Goal: Task Accomplishment & Management: Use online tool/utility

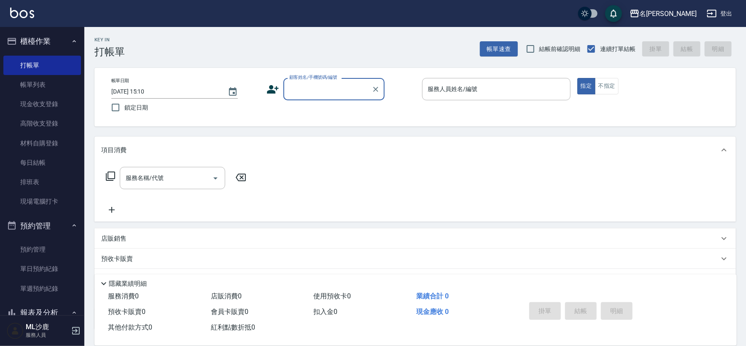
click at [125, 107] on span "鎖定日期" at bounding box center [136, 107] width 24 height 9
click at [124, 107] on input "鎖定日期" at bounding box center [116, 108] width 18 height 18
checkbox input "true"
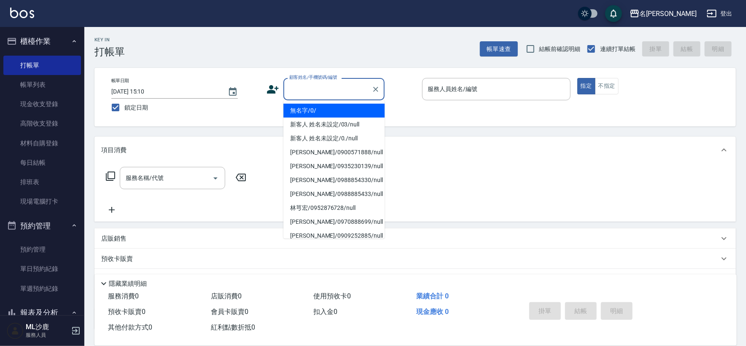
click at [336, 92] on input "顧客姓名/手機號碼/編號" at bounding box center [327, 89] width 81 height 15
type input "無名字/0/"
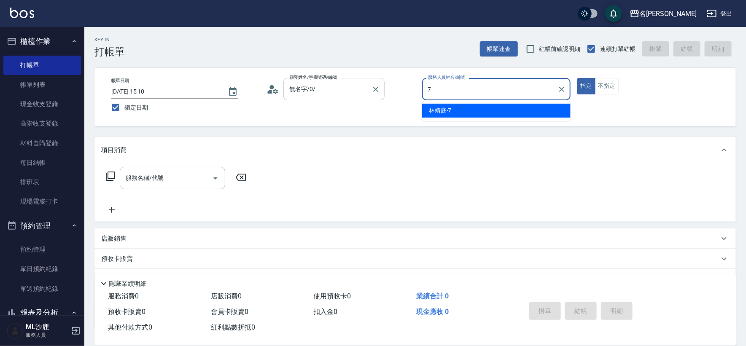
type input "[PERSON_NAME]-7"
type button "true"
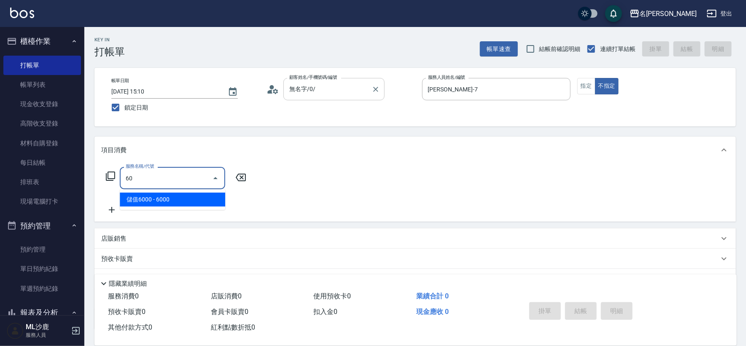
type input "6"
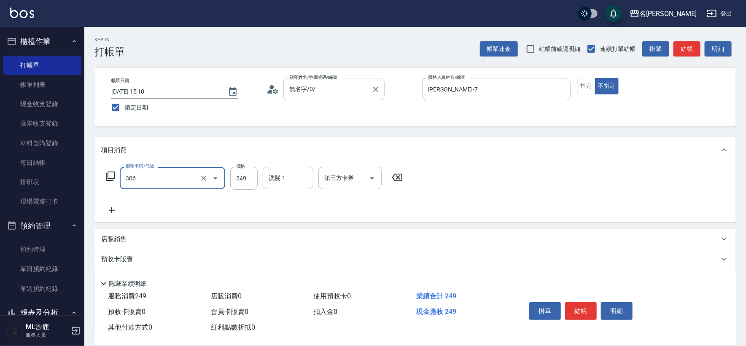
type input "剪髮(306)"
type input "[PERSON_NAME]-44"
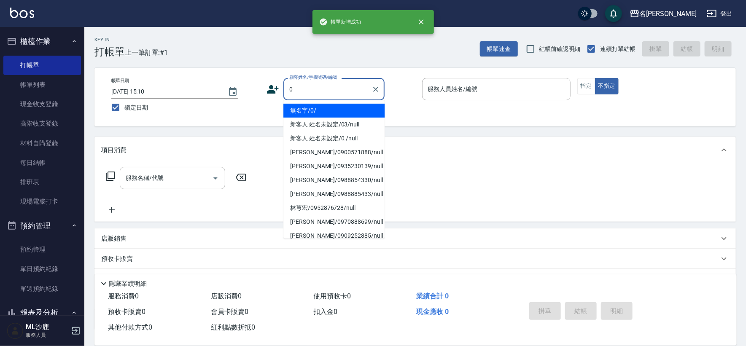
type input "無名字/0/"
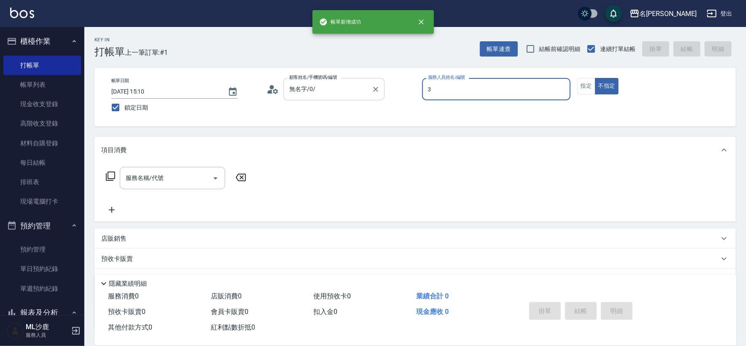
type input "[PERSON_NAME]-3"
type button "false"
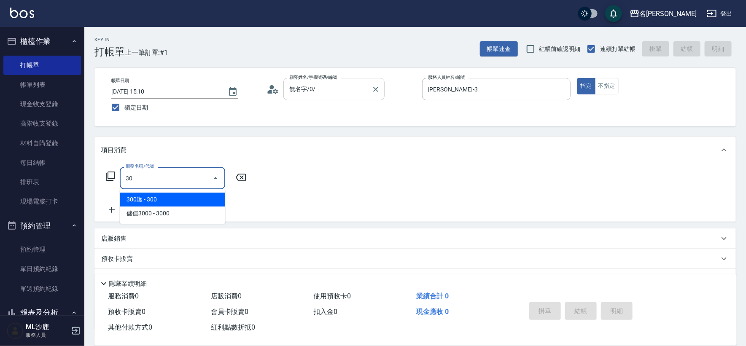
type input "3"
type input "海鹽399(0399)"
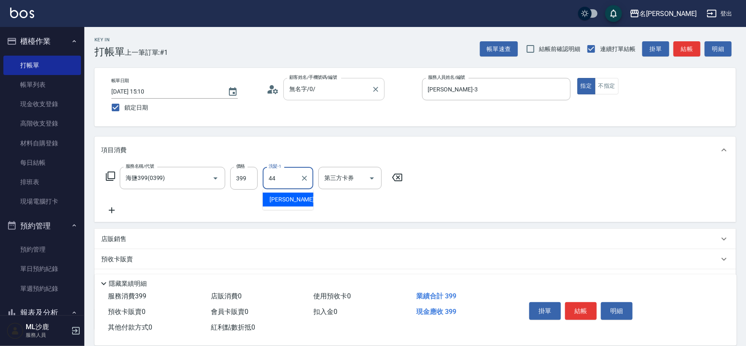
type input "[PERSON_NAME]-44"
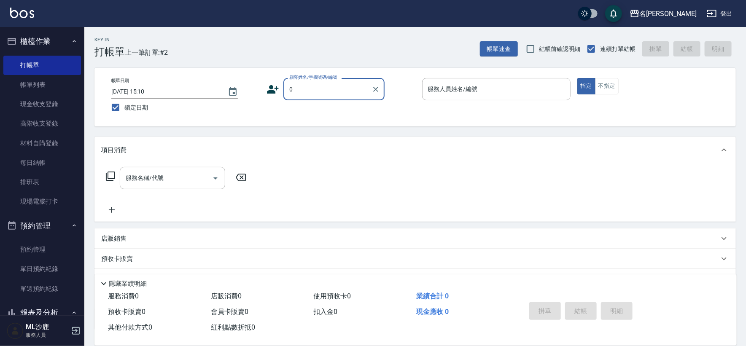
type input "無名字/0/"
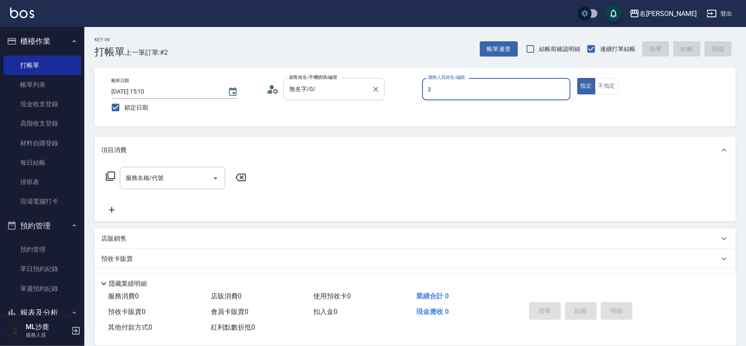
type input "[PERSON_NAME]-3"
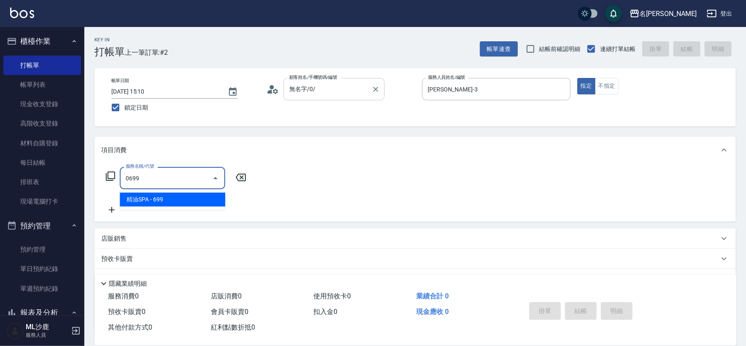
type input "精油SPA(0699)"
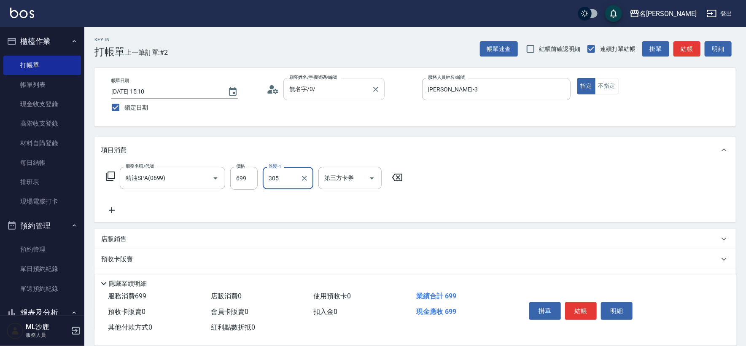
type input "305"
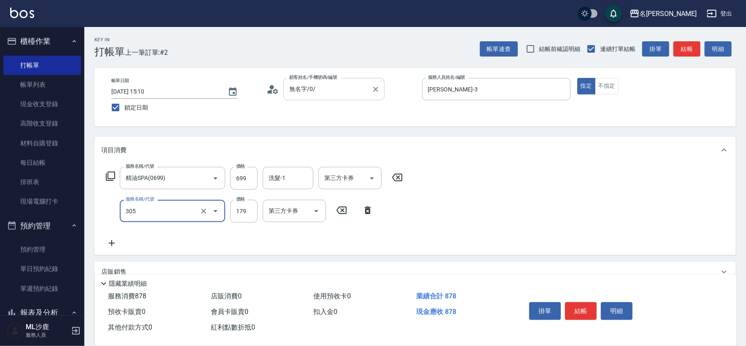
type input "剪髮(305)"
click at [296, 181] on input "洗髮-1" at bounding box center [288, 178] width 43 height 15
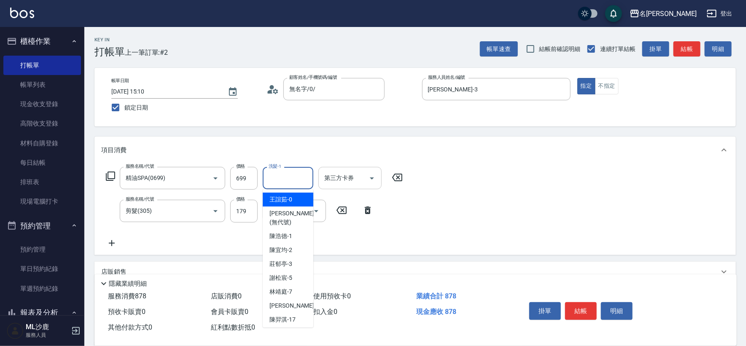
click at [296, 181] on input "洗髮-1" at bounding box center [288, 178] width 43 height 15
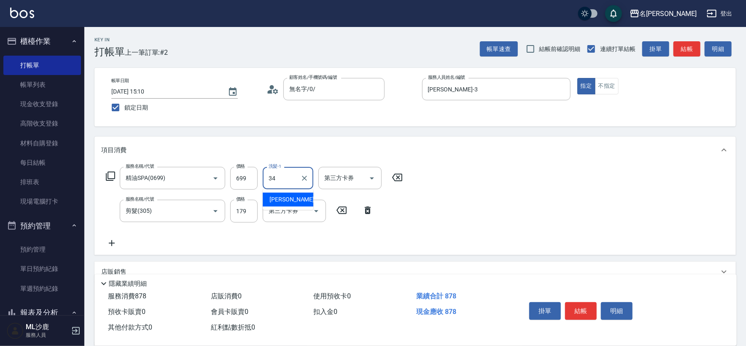
type input "[PERSON_NAME]-34"
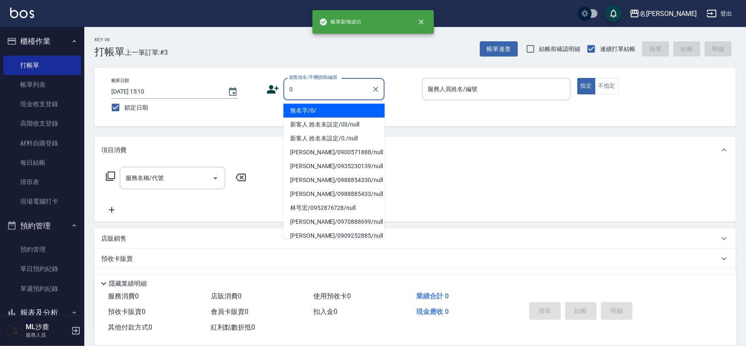
type input "無名字/0/"
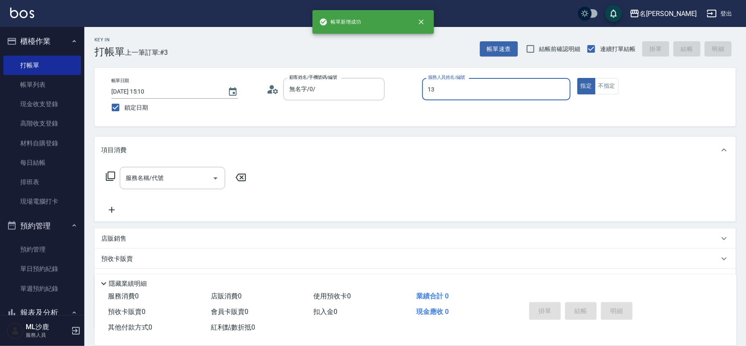
type input "13"
click at [577, 78] on button "指定" at bounding box center [586, 86] width 18 height 16
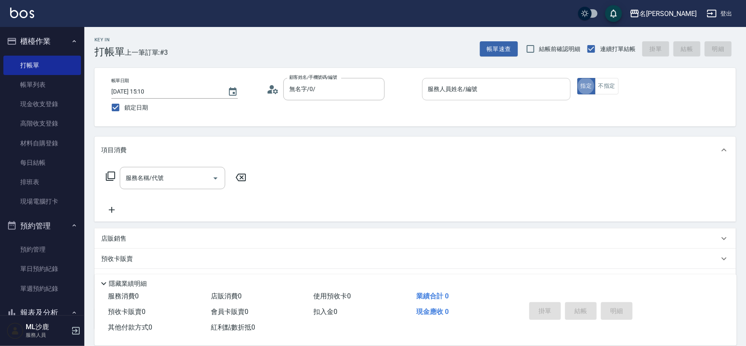
click at [531, 83] on input "服務人員姓名/編號" at bounding box center [496, 89] width 141 height 15
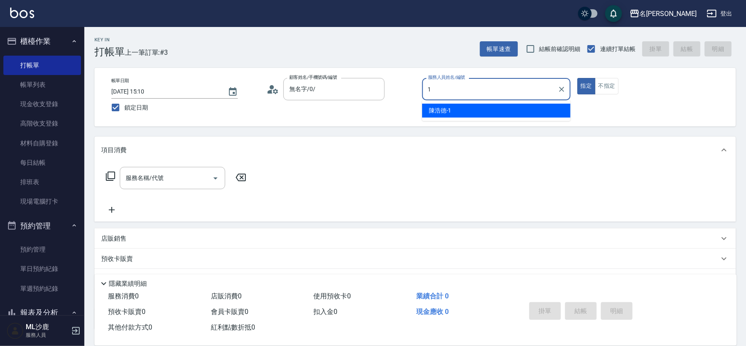
type input "[PERSON_NAME]1"
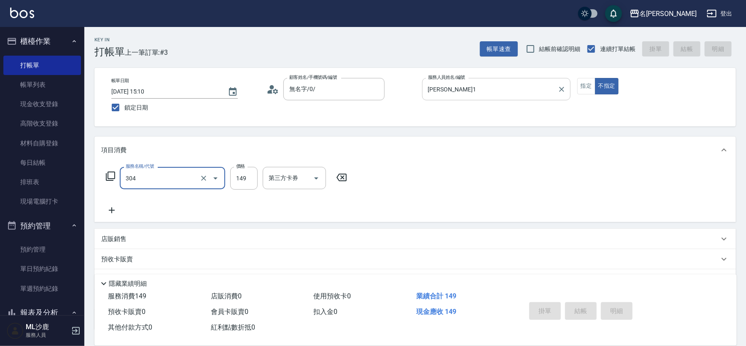
type input "304"
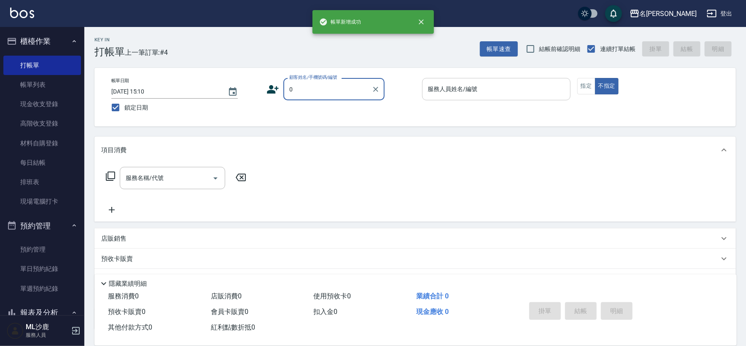
type input "無名字/0/"
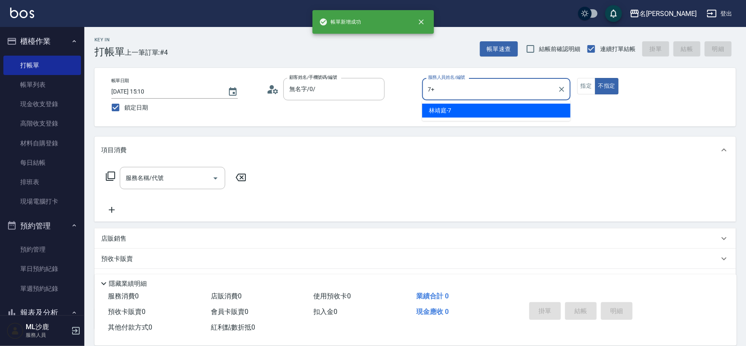
type input "7+"
click at [595, 78] on button "不指定" at bounding box center [607, 86] width 24 height 16
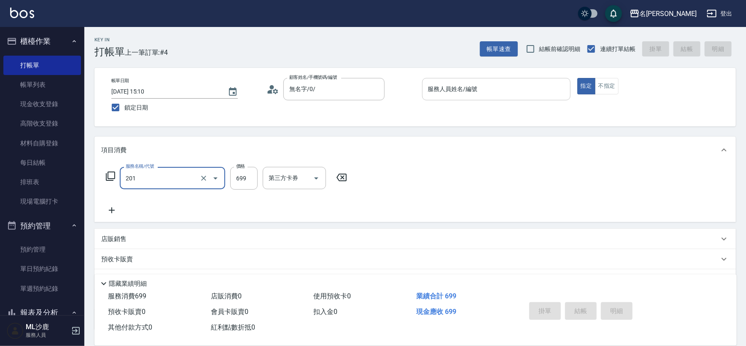
type input "基礎燙(201)"
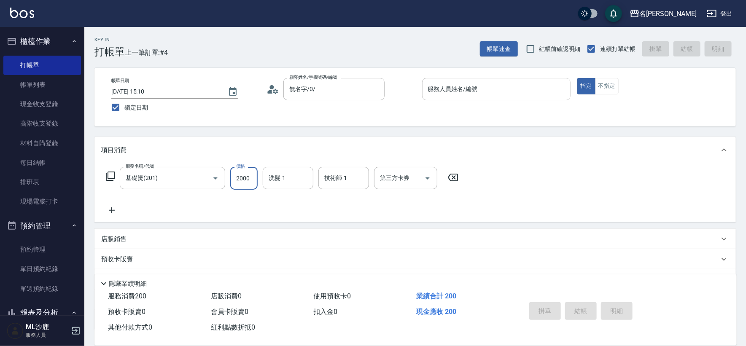
type input "2000"
type input "[PERSON_NAME]-34"
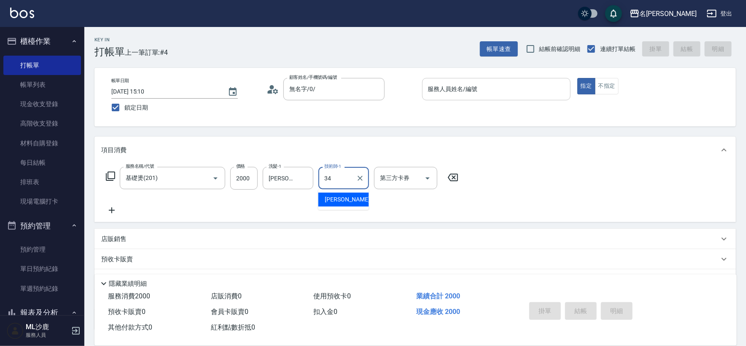
type input "[PERSON_NAME]-34"
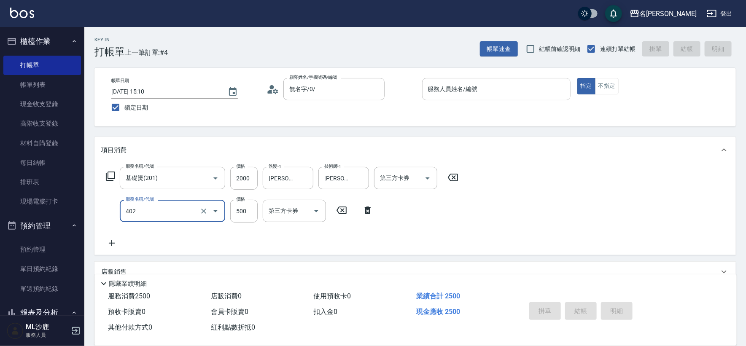
type input "500護(402)"
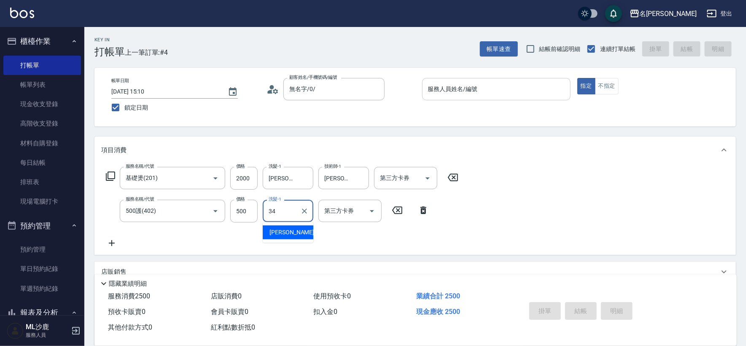
type input "[PERSON_NAME]-34"
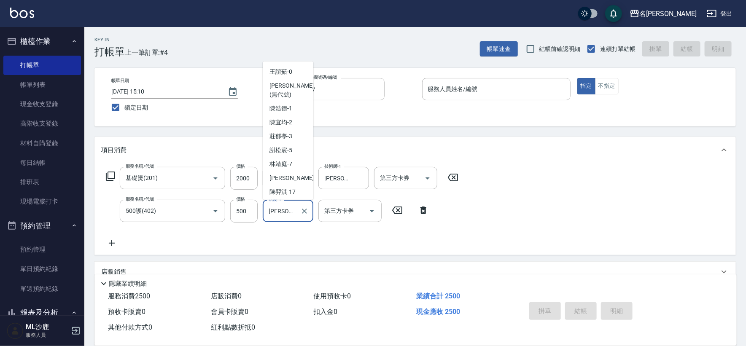
click at [289, 212] on input "[PERSON_NAME]-34" at bounding box center [282, 211] width 30 height 15
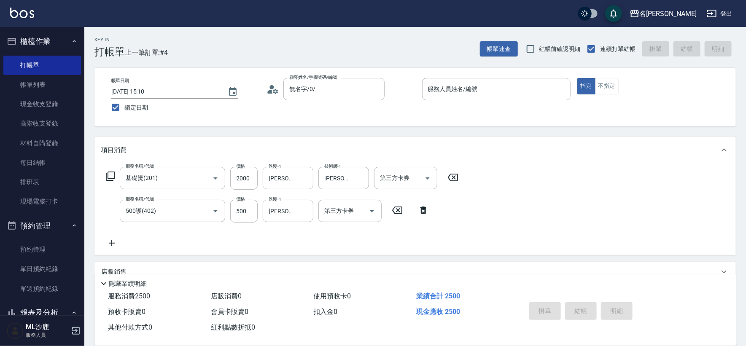
click at [535, 230] on div "服務名稱/代號 基礎燙(201) 服務名稱/代號 價格 2000 價格 洗髮-1 林慧文-34 洗髮-1 技術師-1 林慧文-34 技術師-1 第三方卡券 第…" at bounding box center [415, 210] width 642 height 92
click at [478, 90] on input "服務人員姓名/編號" at bounding box center [496, 89] width 141 height 15
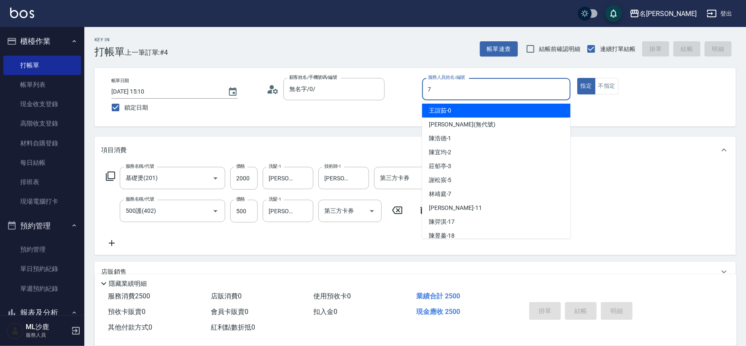
type input "[PERSON_NAME]-7"
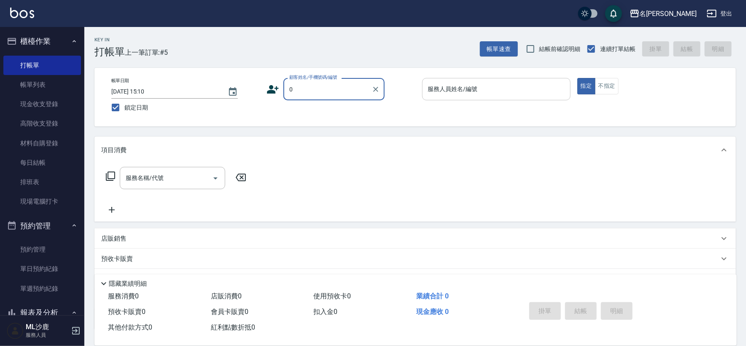
type input "無名字/0/"
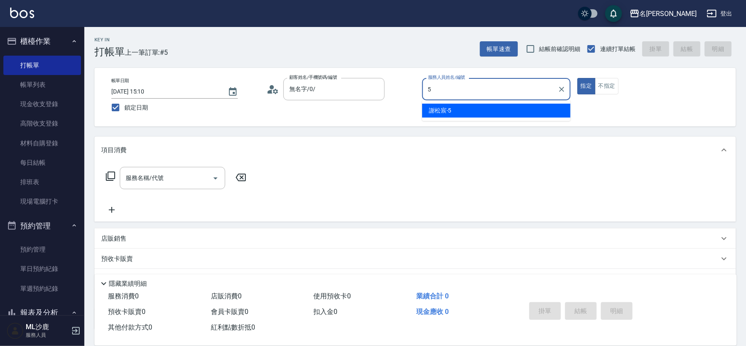
type input "[PERSON_NAME]-5"
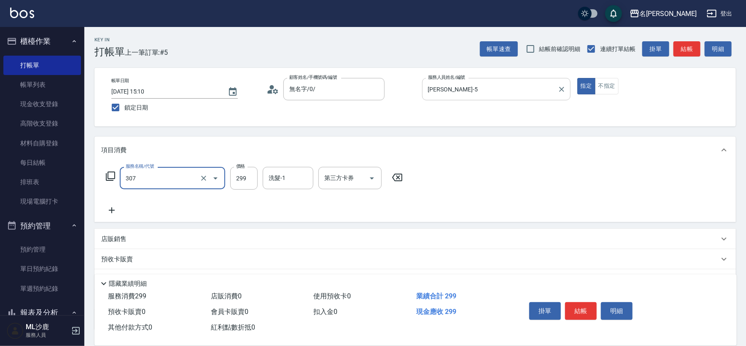
type input "剪髮(307)"
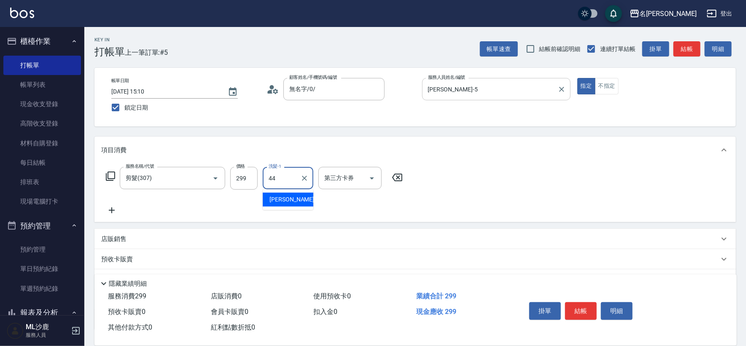
type input "[PERSON_NAME]-44"
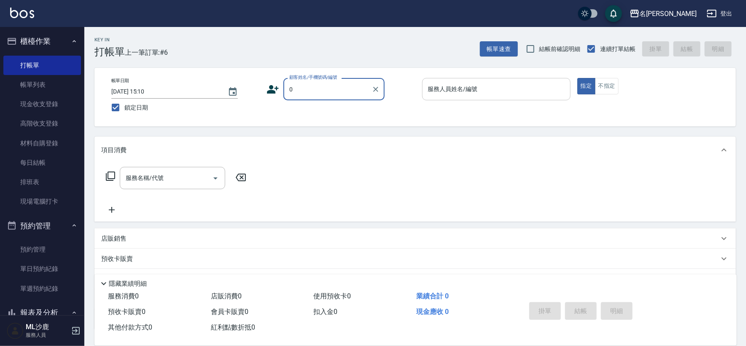
type input "無名字/0/"
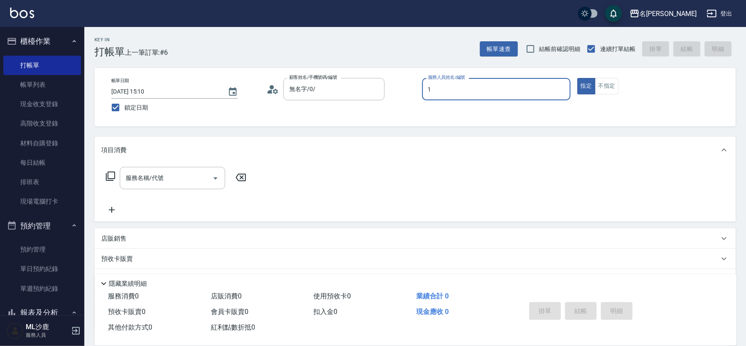
type input "[PERSON_NAME]1"
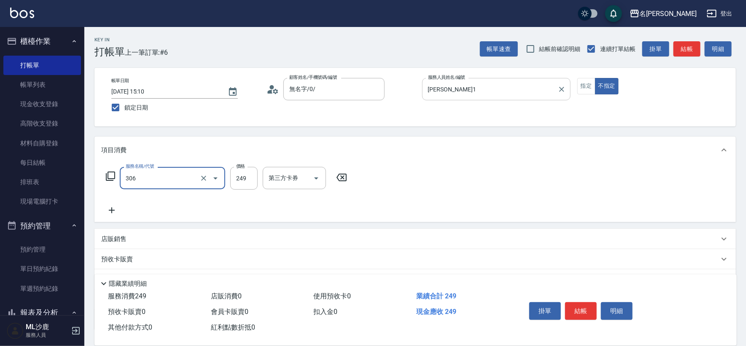
type input "剪髮(306)"
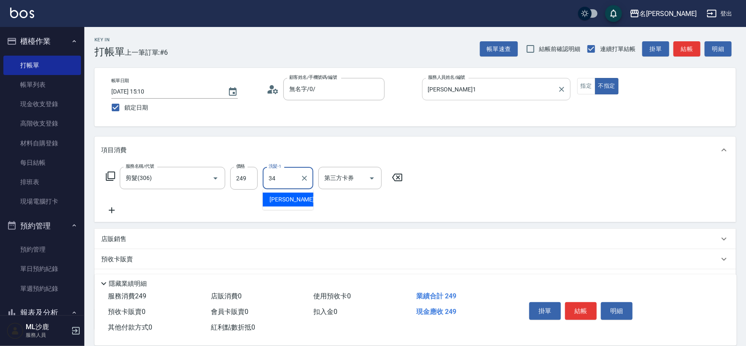
type input "[PERSON_NAME]-34"
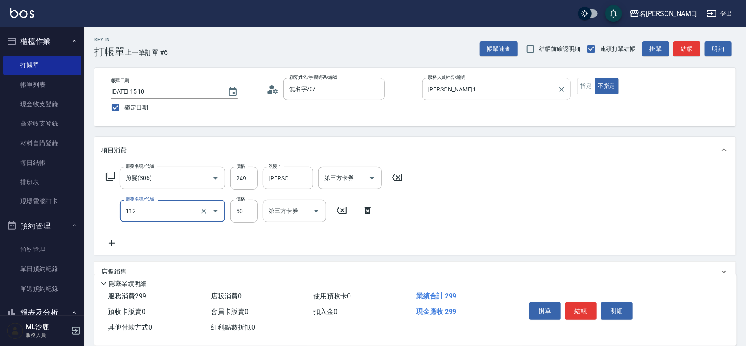
type input "精油50(112)"
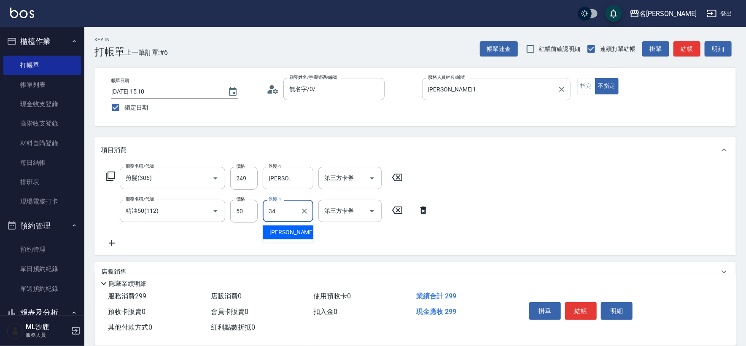
type input "[PERSON_NAME]-34"
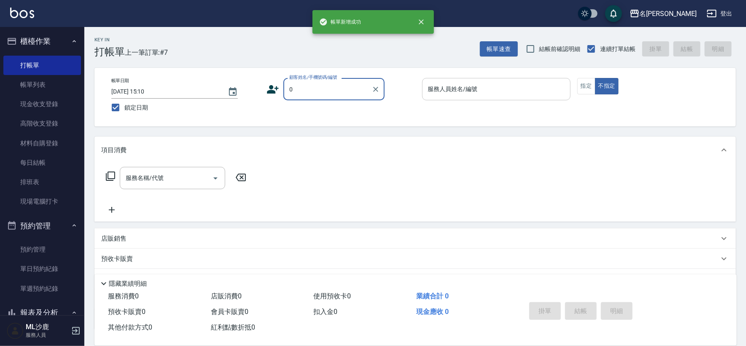
type input "無名字/0/"
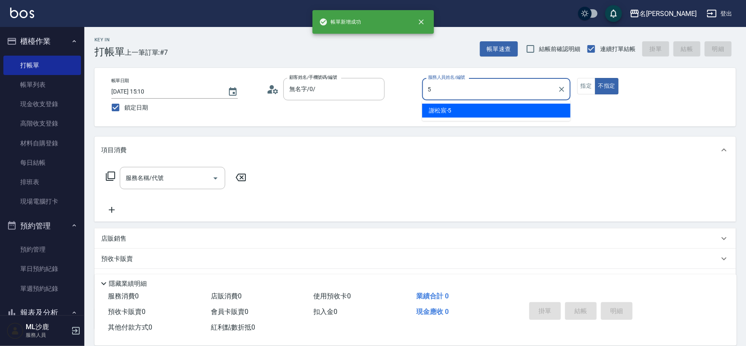
type input "[PERSON_NAME]-5"
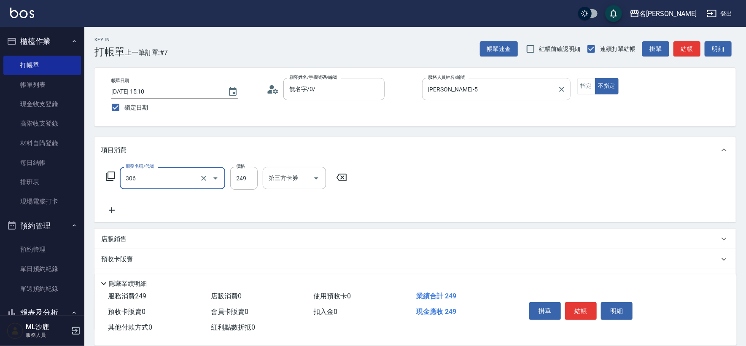
type input "剪髮(306)"
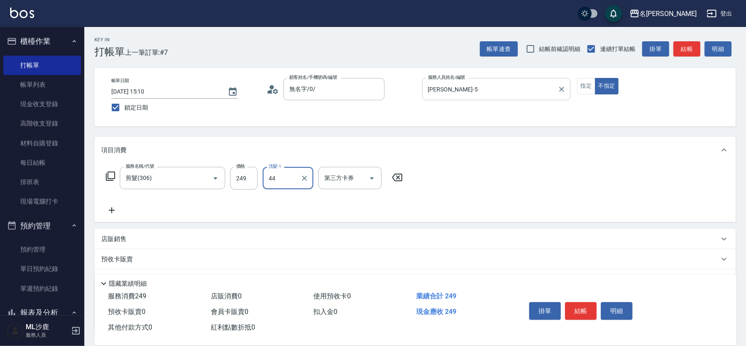
type input "[PERSON_NAME]-44"
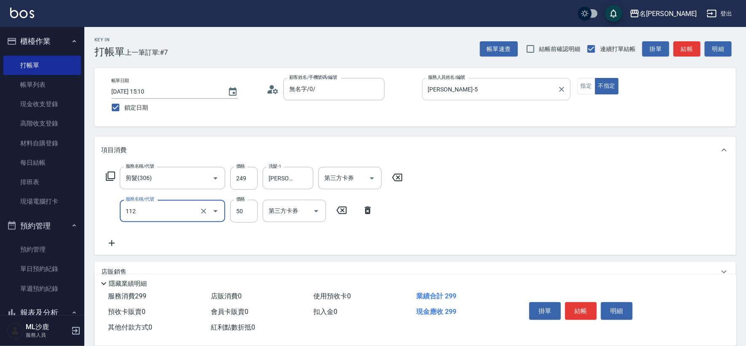
type input "精油50(112)"
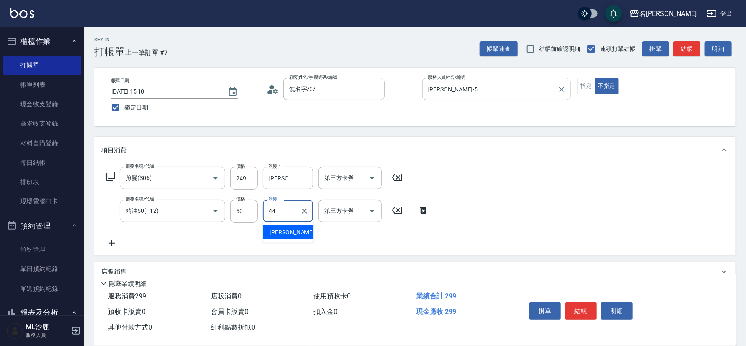
type input "[PERSON_NAME]-44"
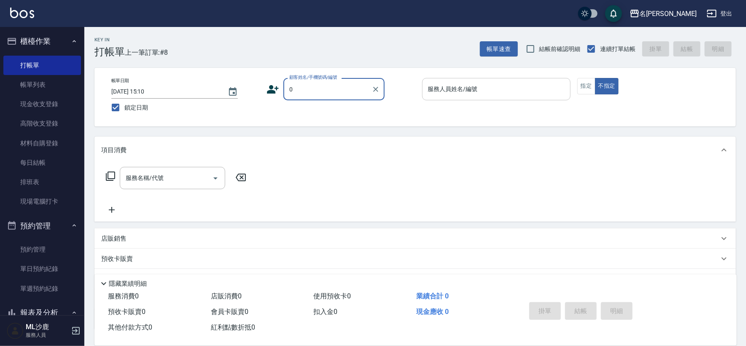
type input "無名字/0/"
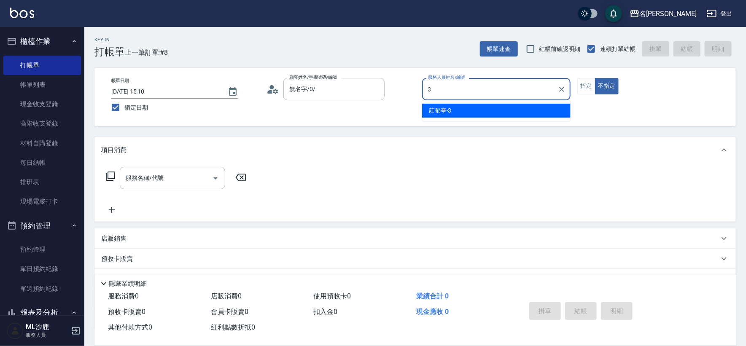
type input "[PERSON_NAME]-3"
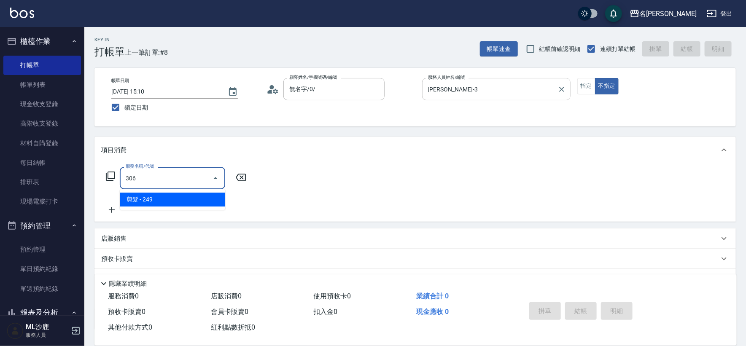
type input "剪髮(306)"
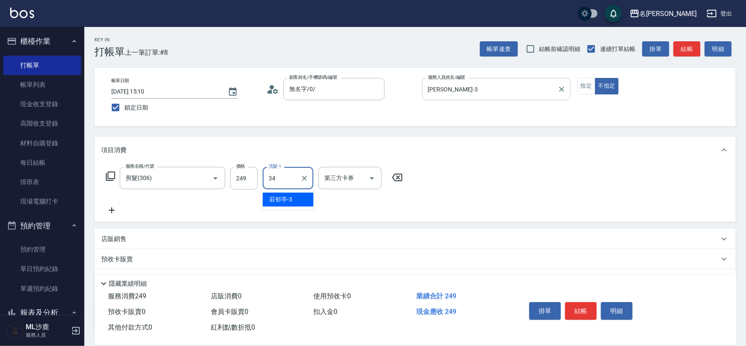
type input "[PERSON_NAME]-34"
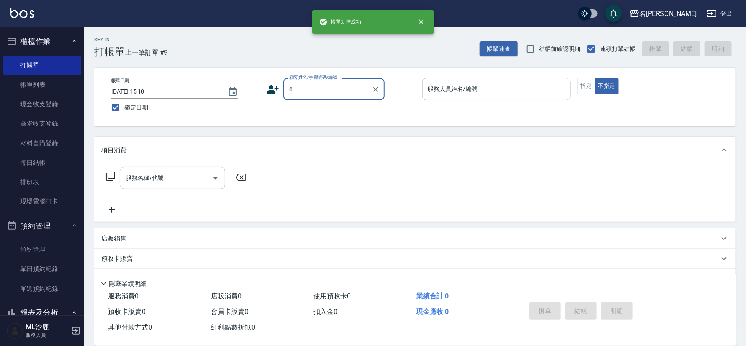
type input "無名字/0/"
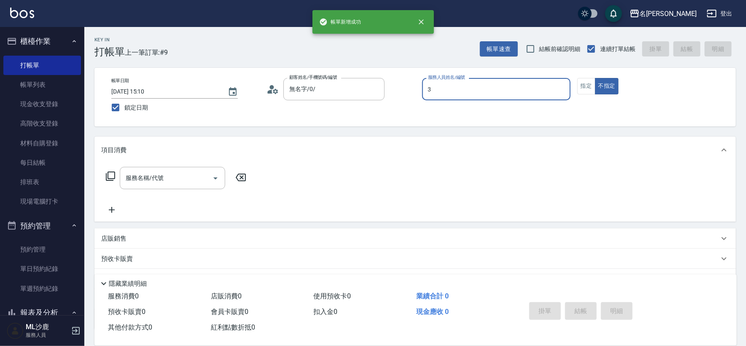
type input "[PERSON_NAME]-3"
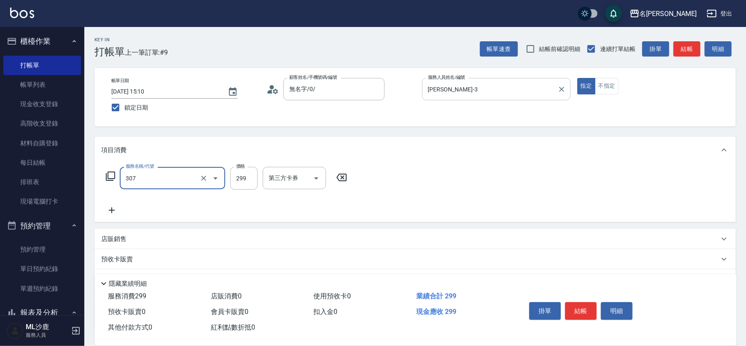
type input "剪髮(307)"
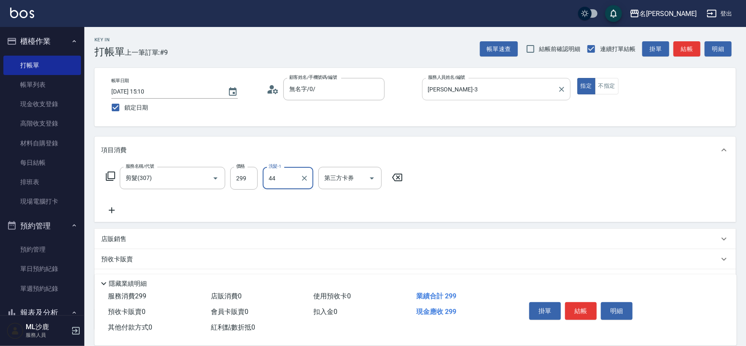
type input "[PERSON_NAME]-44"
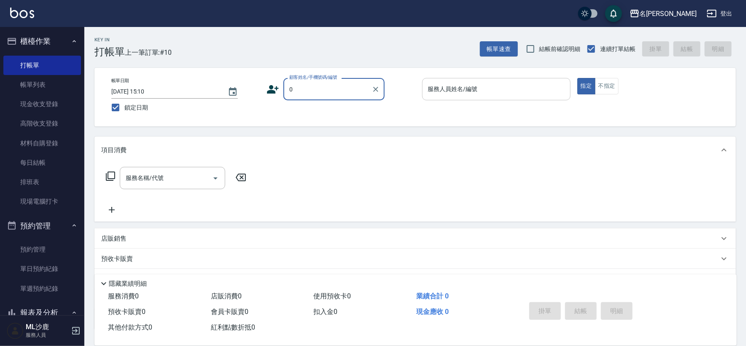
type input "無名字/0/"
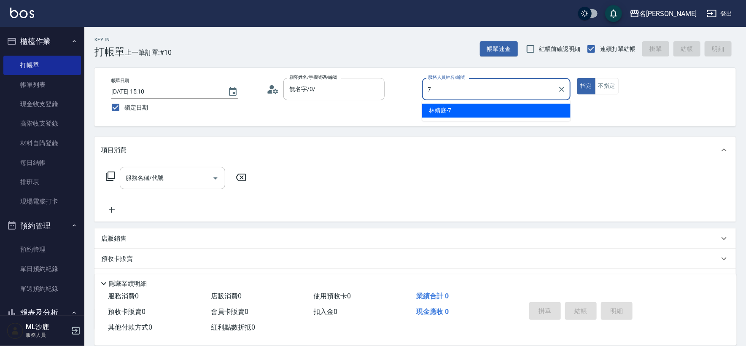
type input "[PERSON_NAME]-7"
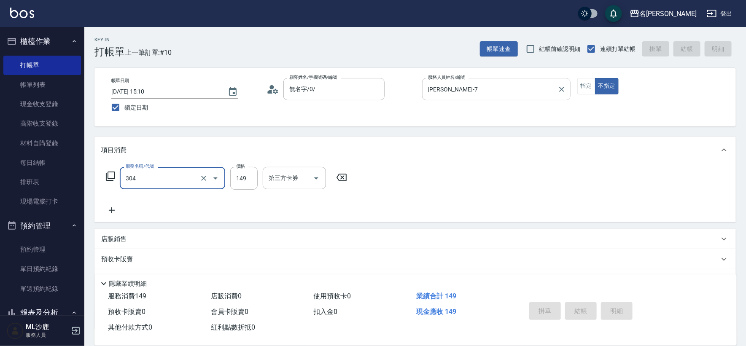
type input "304"
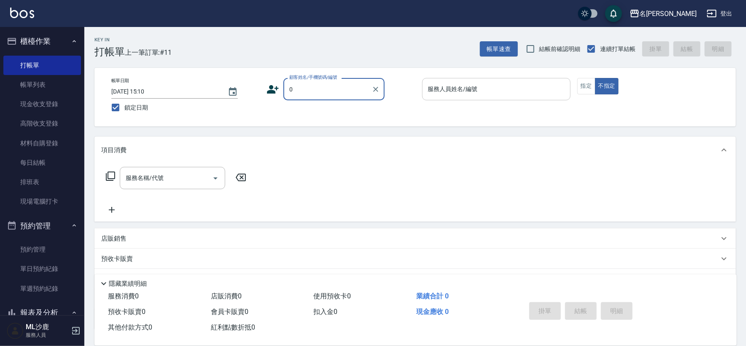
type input "無名字/0/"
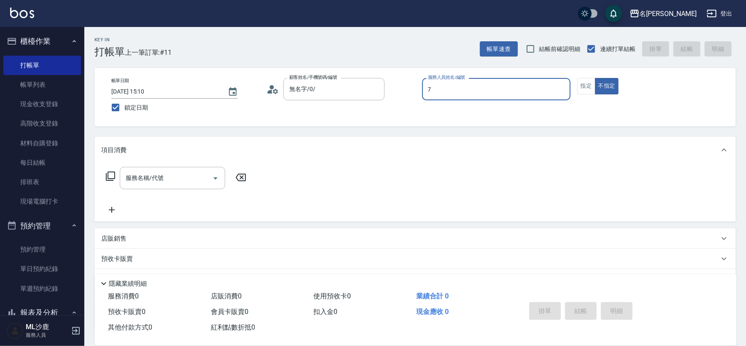
type input "[PERSON_NAME]-7"
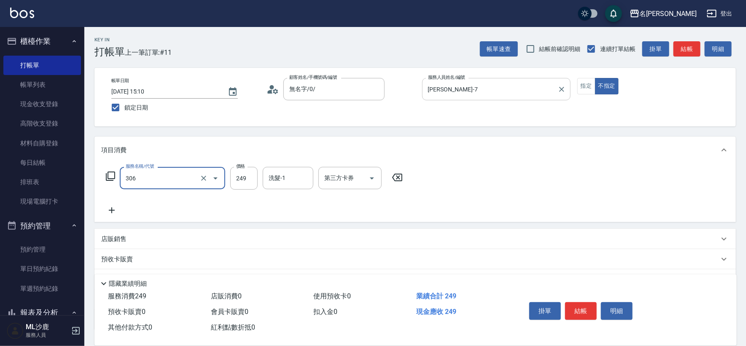
type input "剪髮(306)"
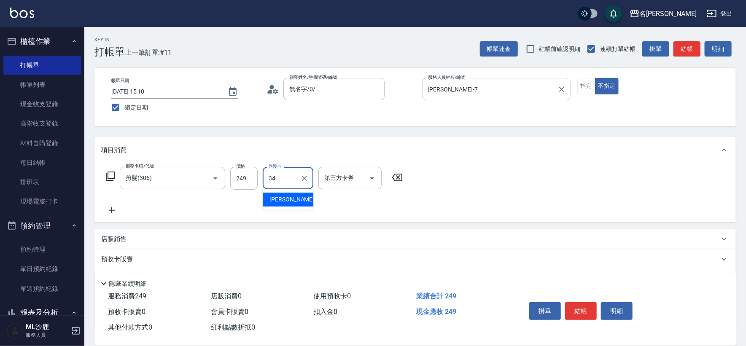
type input "[PERSON_NAME]-34"
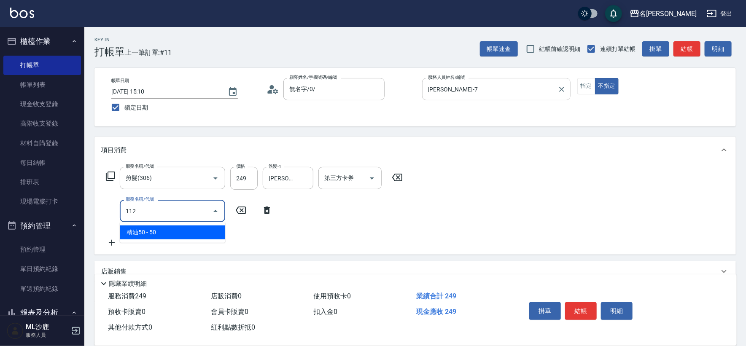
type input "精油50(112)"
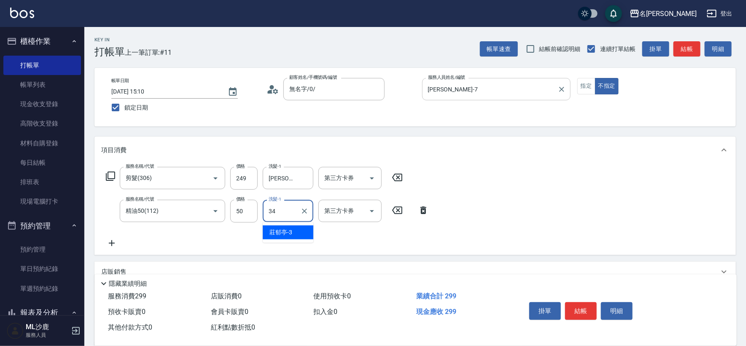
type input "[PERSON_NAME]-34"
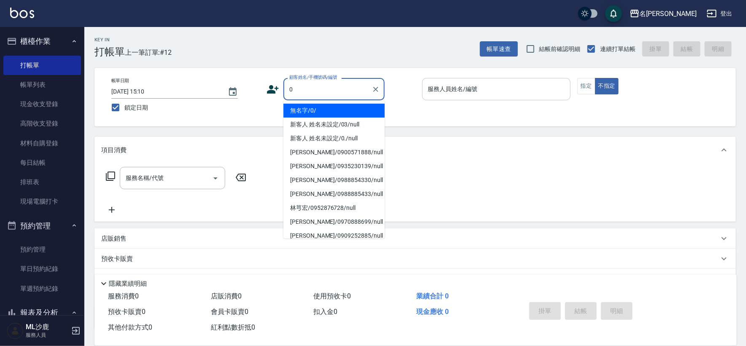
type input "無名字/0/"
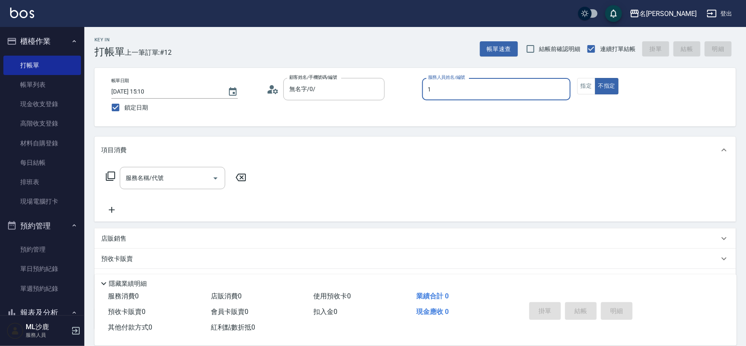
type input "[PERSON_NAME]1"
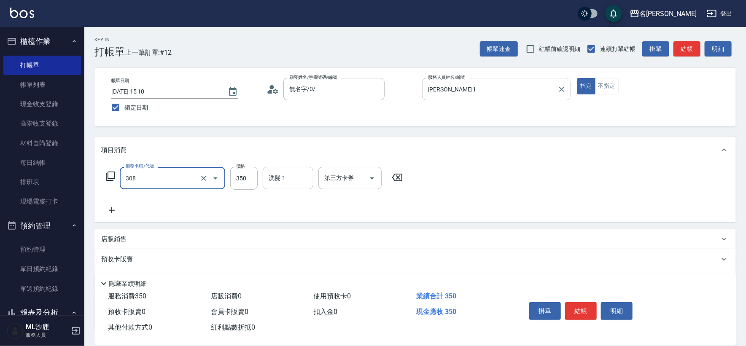
type input "洗+剪(308)"
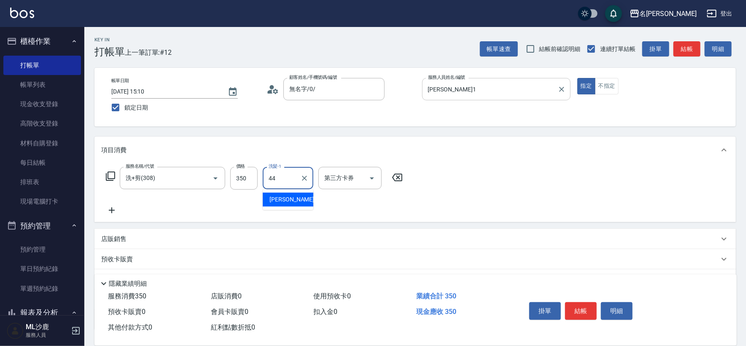
type input "[PERSON_NAME]-44"
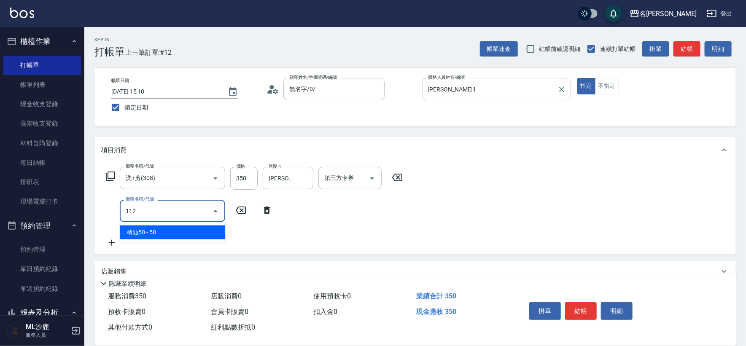
type input "精油50(112)"
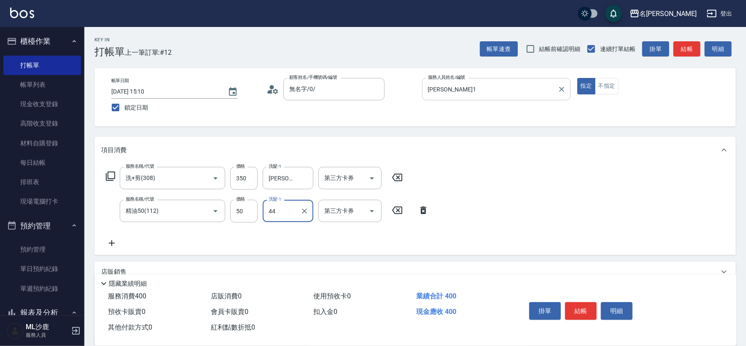
type input "[PERSON_NAME]-44"
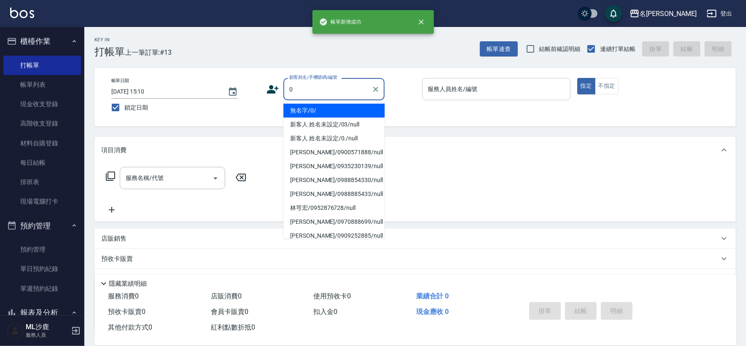
type input "無名字/0/"
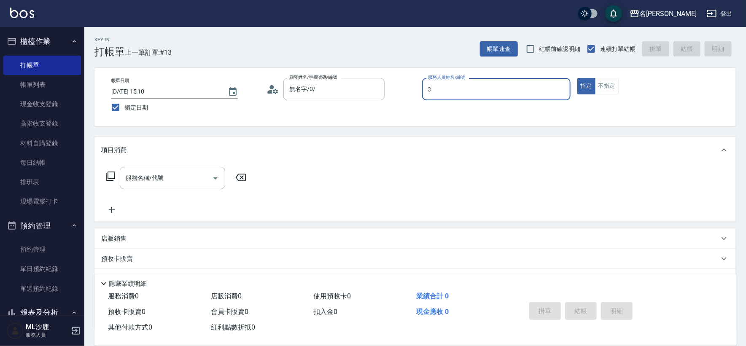
type input "[PERSON_NAME]-3"
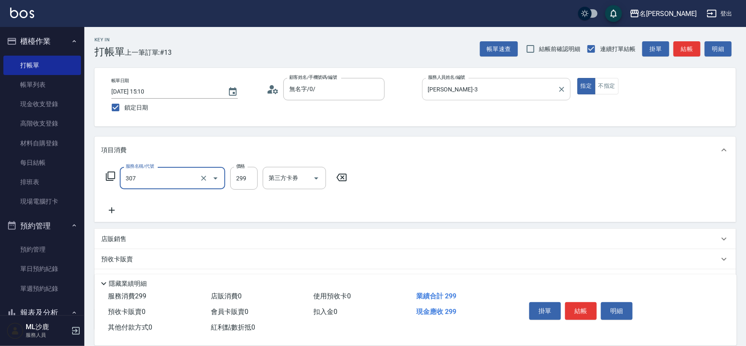
type input "剪髮(307)"
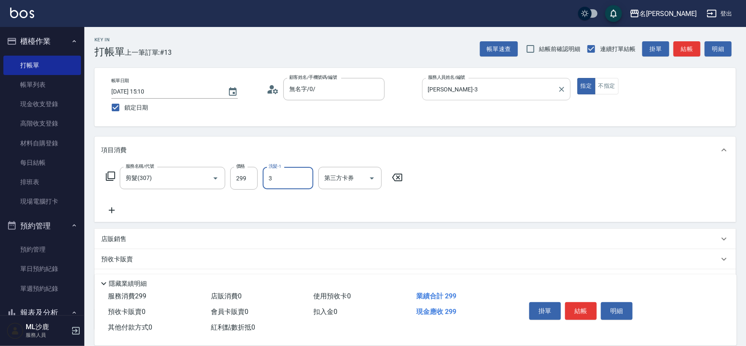
type input "[PERSON_NAME]-3"
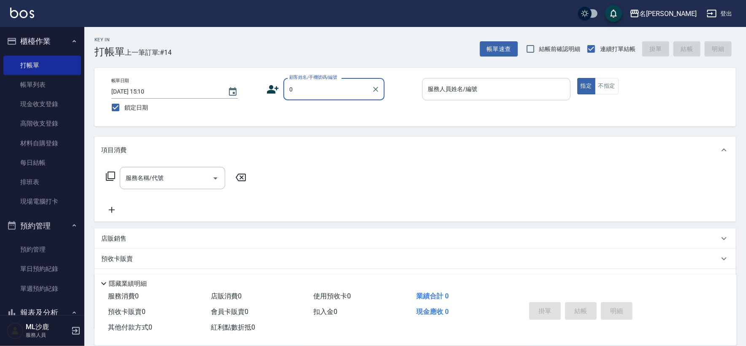
type input "無名字/0/"
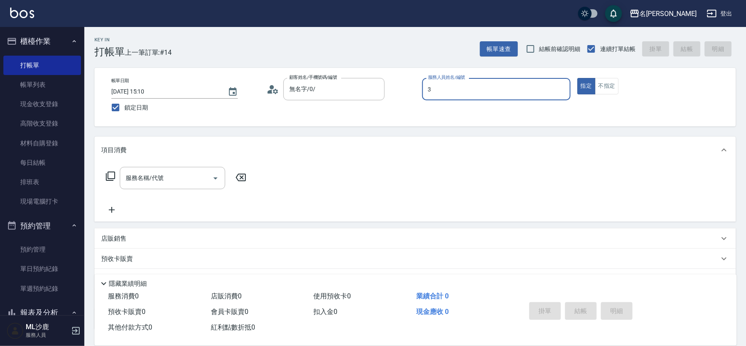
type input "[PERSON_NAME]-3"
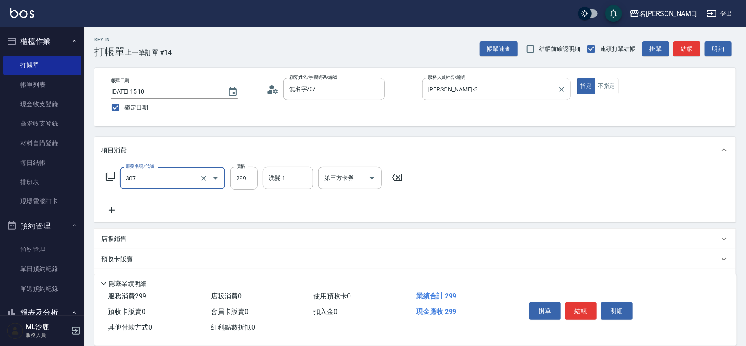
type input "剪髮(307)"
type input "[PERSON_NAME]-44"
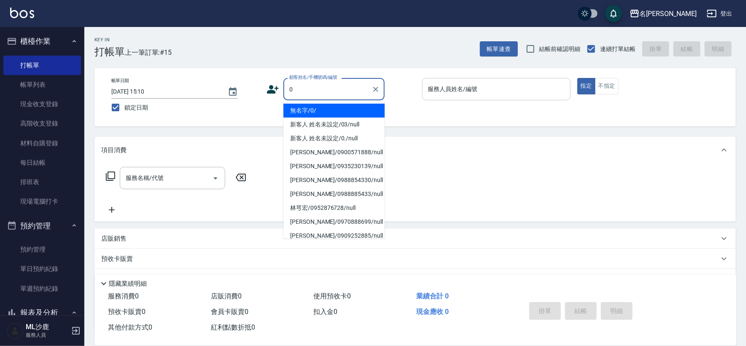
type input "無名字/0/"
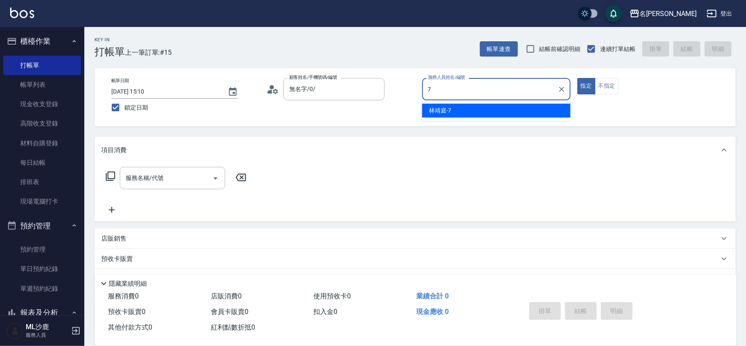
type input "[PERSON_NAME]-7"
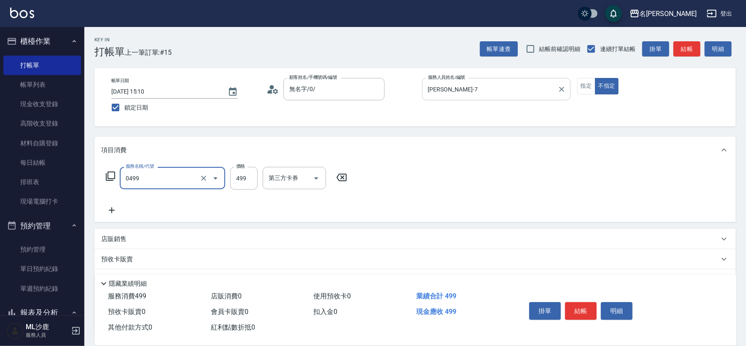
type input "[PERSON_NAME]499(0499)"
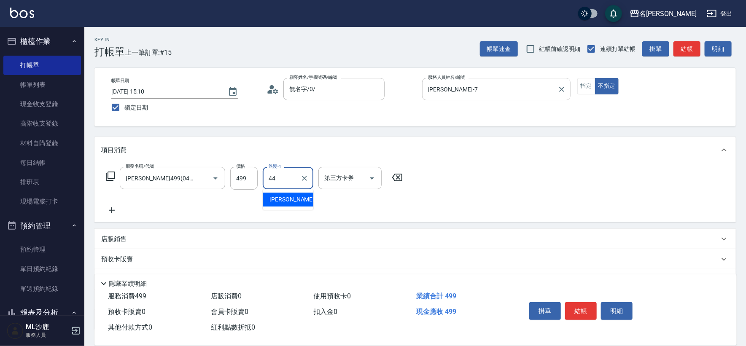
type input "[PERSON_NAME]-44"
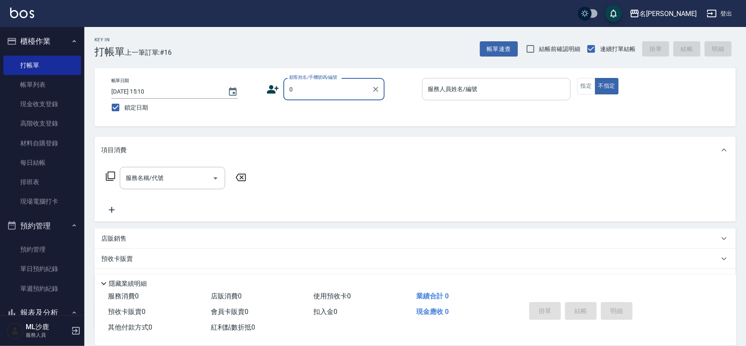
type input "無名字/0/"
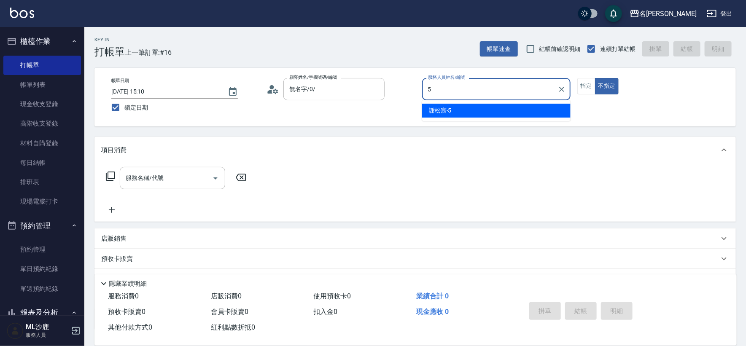
type input "[PERSON_NAME]-5"
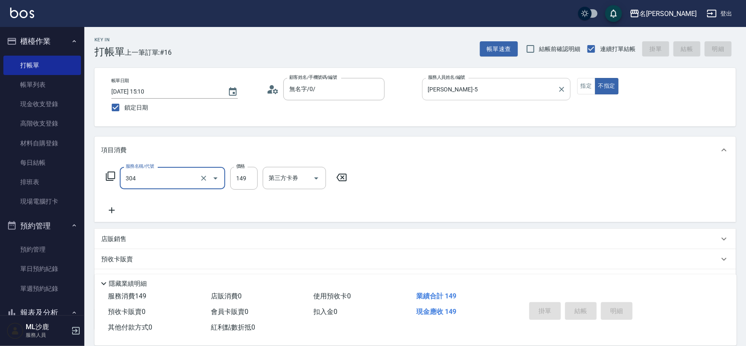
type input "304"
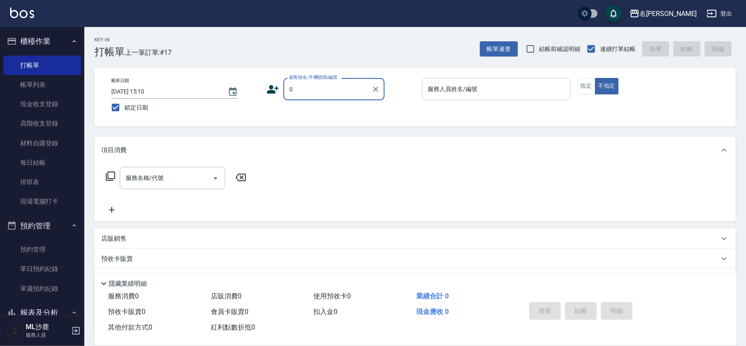
type input "無名字/0/"
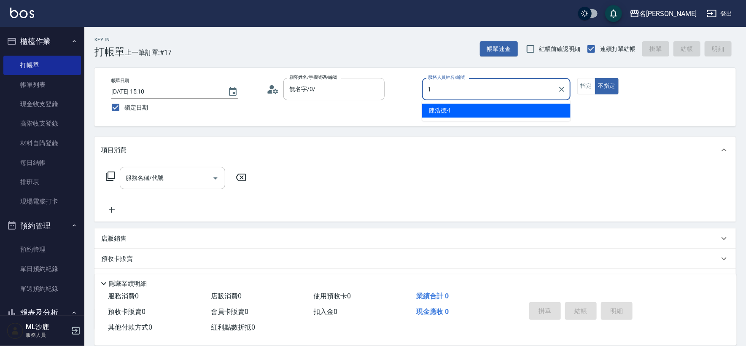
type input "[PERSON_NAME]1"
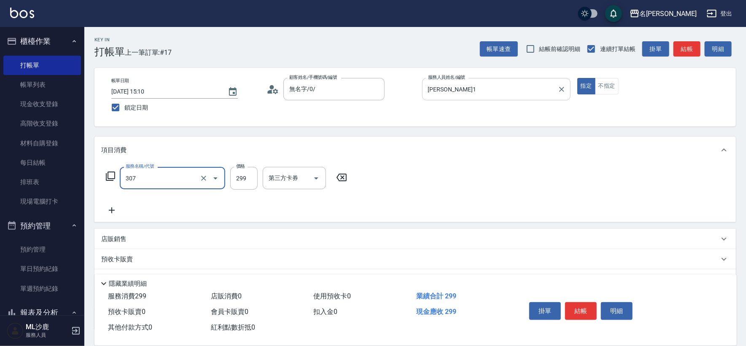
type input "剪髮(307)"
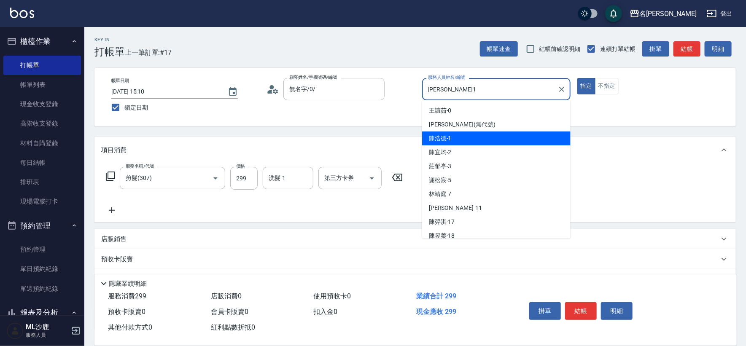
click at [477, 90] on input "[PERSON_NAME]1" at bounding box center [490, 89] width 128 height 15
click at [556, 86] on div at bounding box center [561, 89] width 11 height 22
drag, startPoint x: 559, startPoint y: 86, endPoint x: 508, endPoint y: 85, distance: 51.5
click at [560, 86] on icon "Clear" at bounding box center [562, 89] width 8 height 8
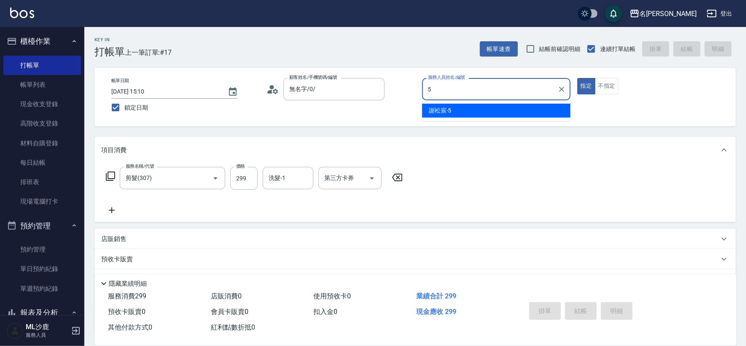
type input "[PERSON_NAME]-5"
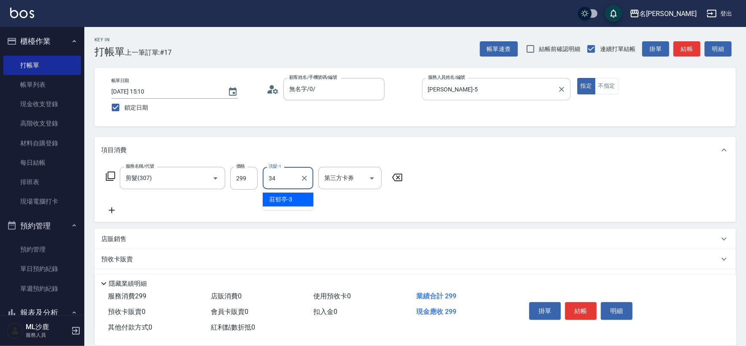
type input "[PERSON_NAME]-34"
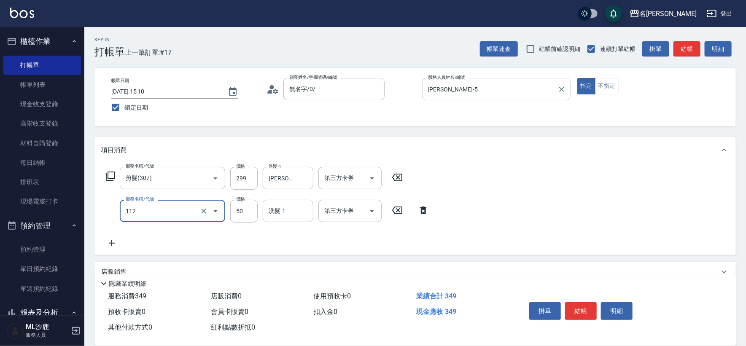
type input "精油50(112)"
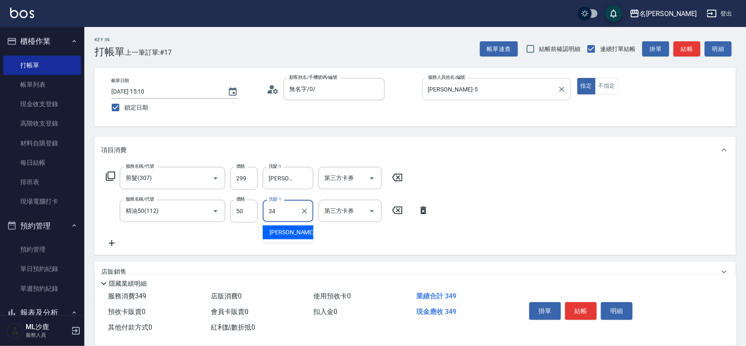
type input "[PERSON_NAME]-34"
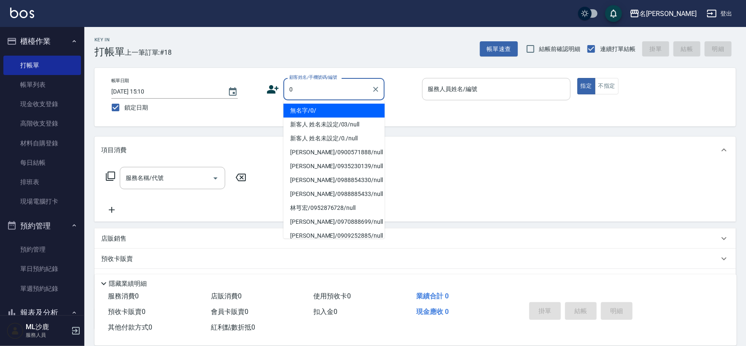
type input "無名字/0/"
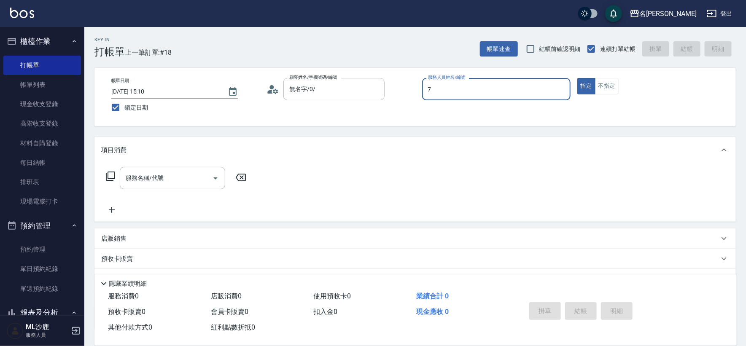
type input "[PERSON_NAME]-7"
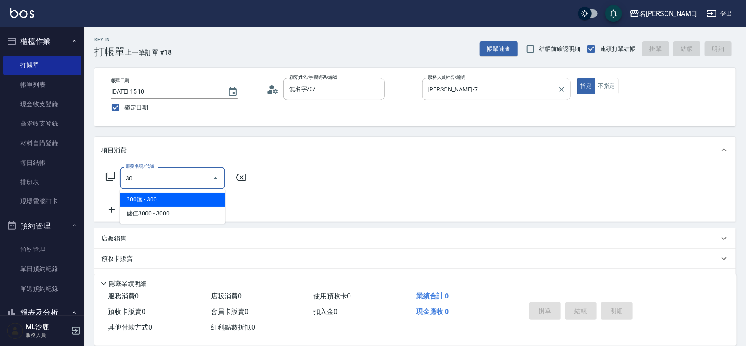
type input "3"
type input "海鹽399(0399)"
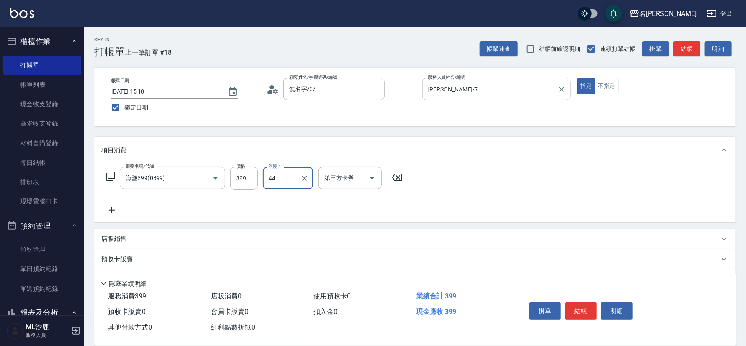
type input "[PERSON_NAME]-44"
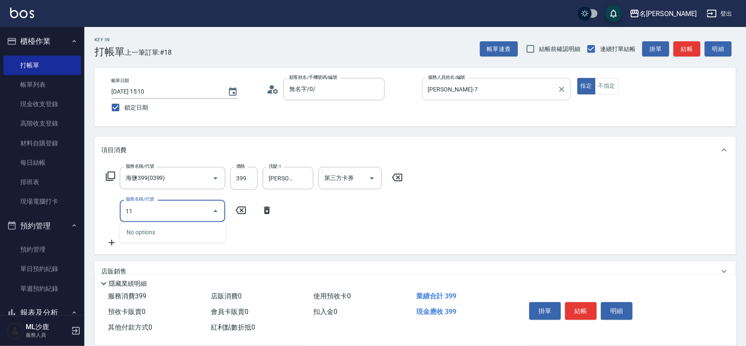
type input "113"
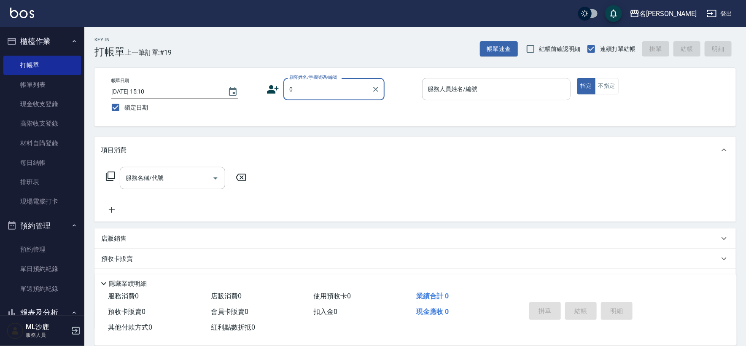
type input "無名字/0/"
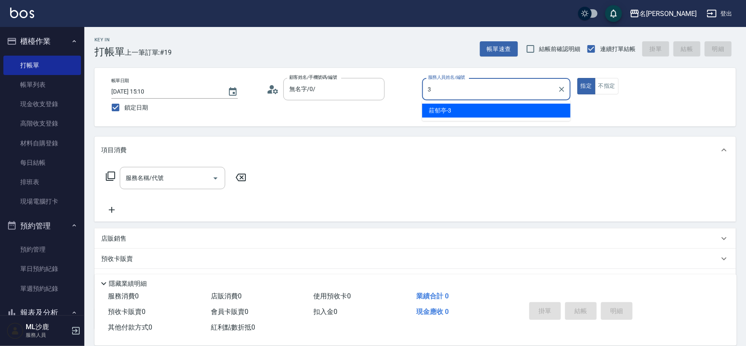
type input "[PERSON_NAME]-3"
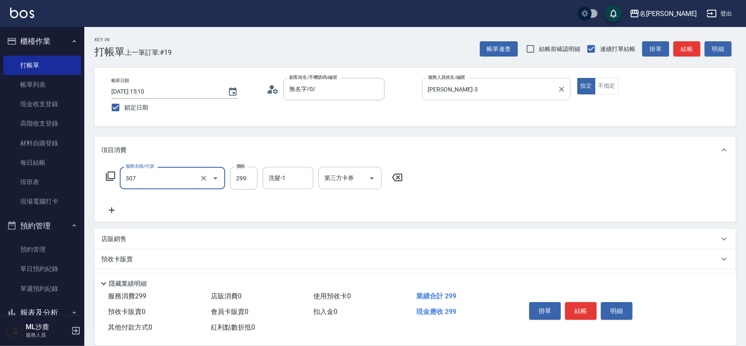
type input "剪髮(307)"
type input "[PERSON_NAME]-44"
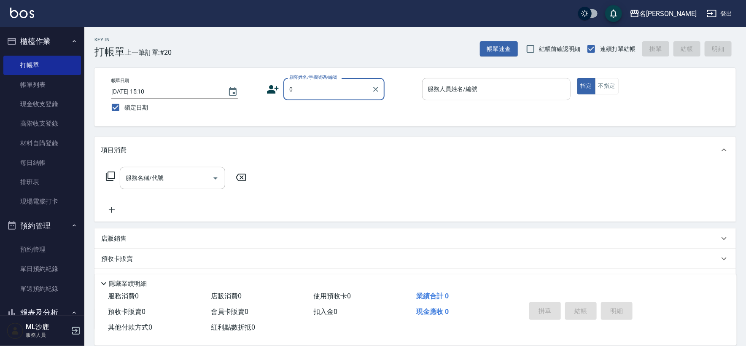
type input "無名字/0/"
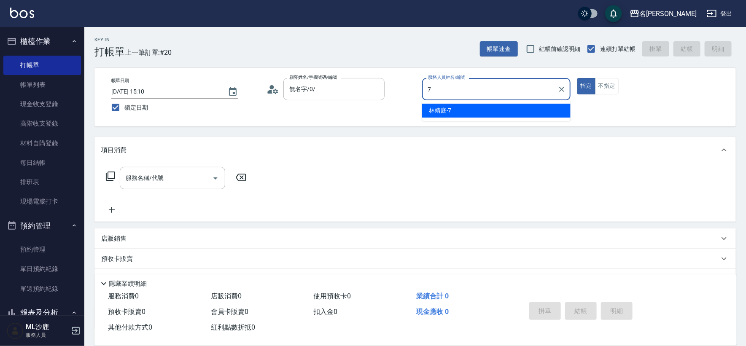
type input "[PERSON_NAME]-7"
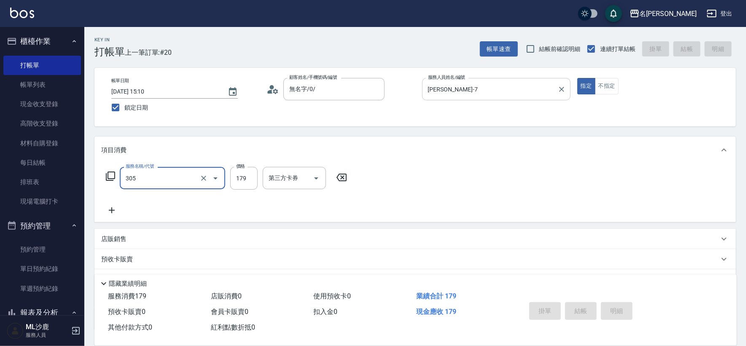
type input "305"
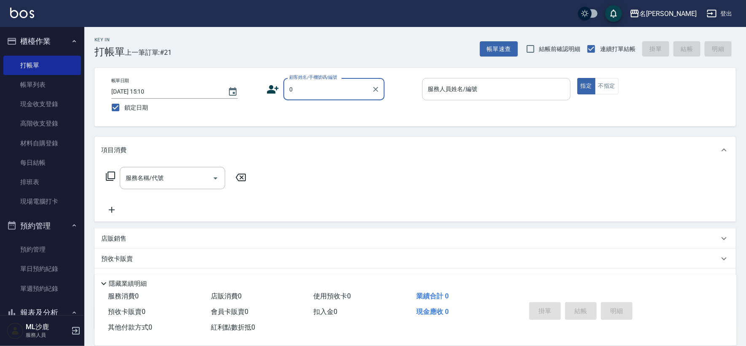
type input "無名字/0/"
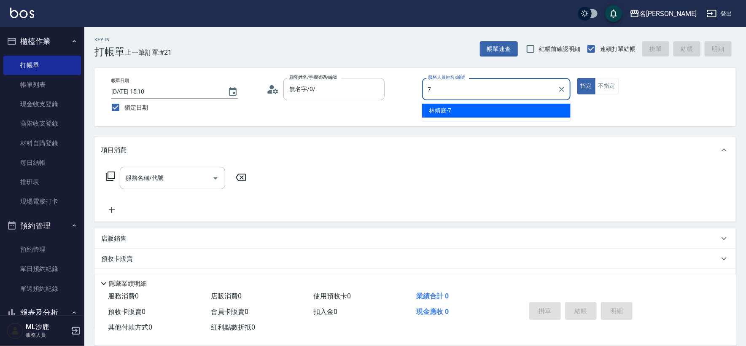
type input "[PERSON_NAME]-7"
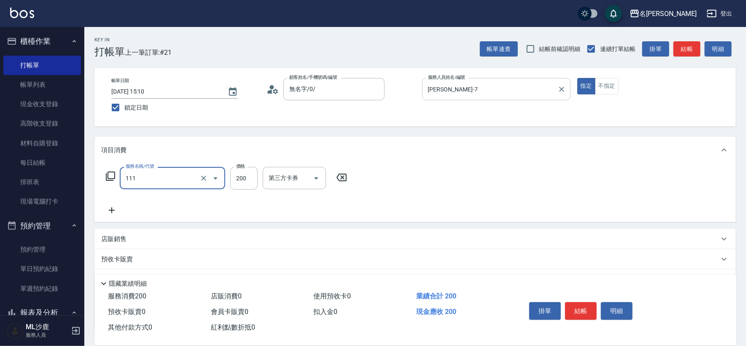
type input "200(111)"
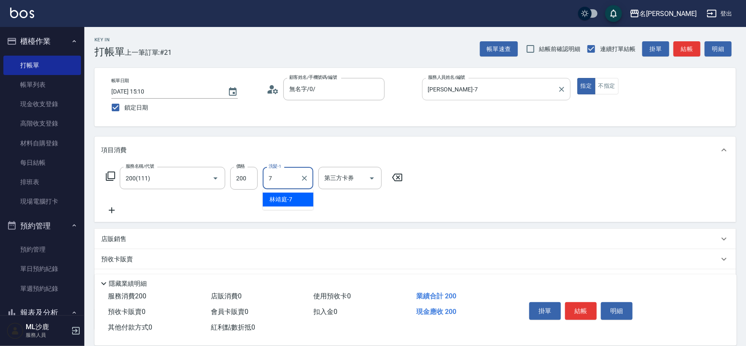
type input "[PERSON_NAME]-7"
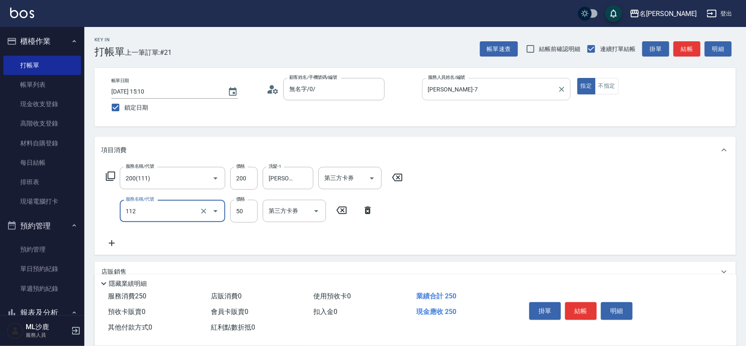
type input "精油50(112)"
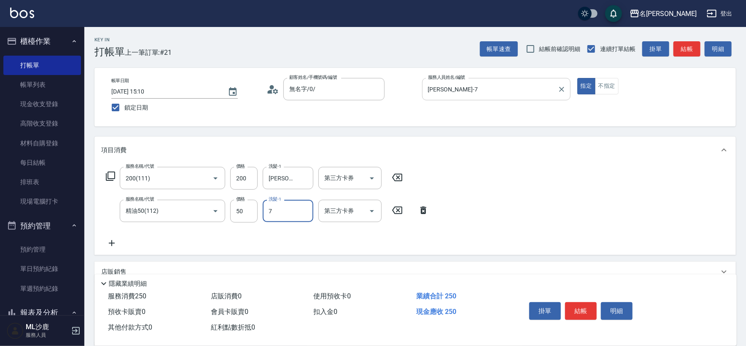
type input "[PERSON_NAME]-7"
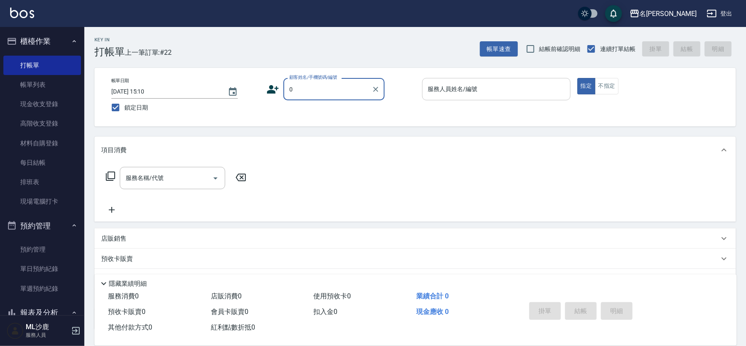
type input "無名字/0/"
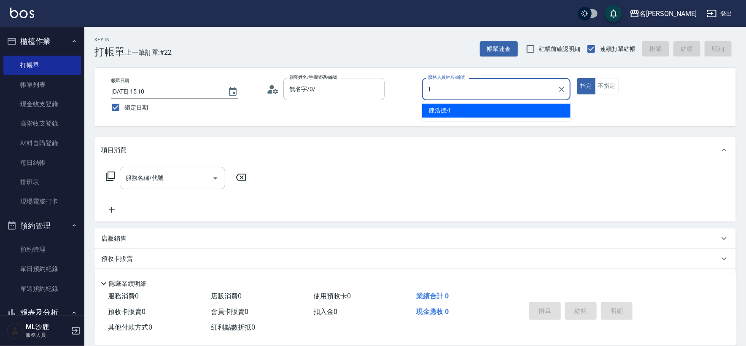
type input "[PERSON_NAME]1"
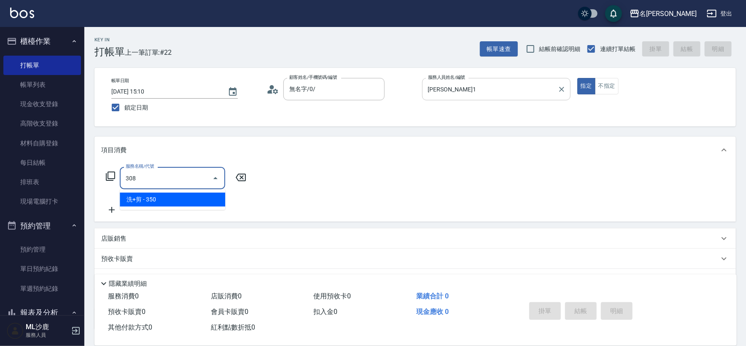
type input "洗+剪(308)"
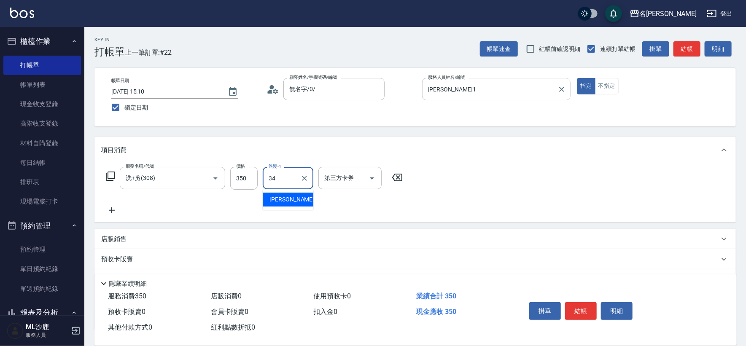
type input "[PERSON_NAME]-34"
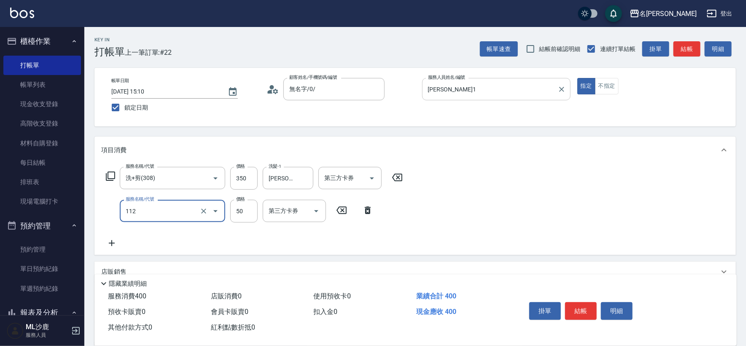
type input "精油50(112)"
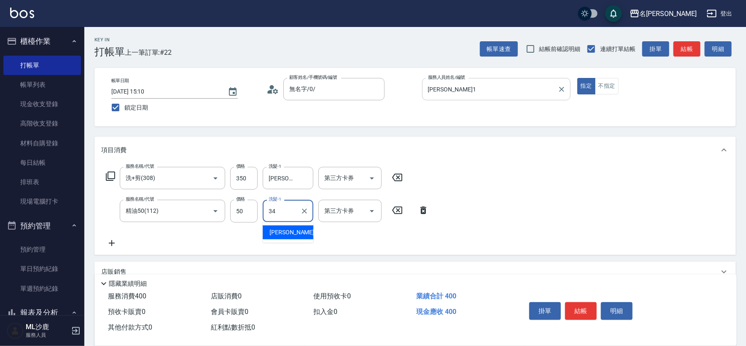
type input "[PERSON_NAME]-34"
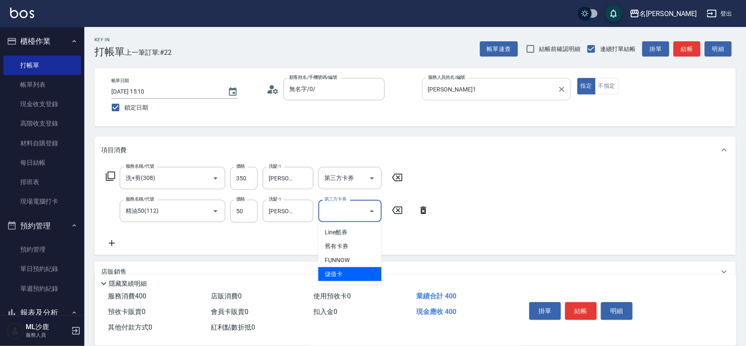
type input "儲值卡"
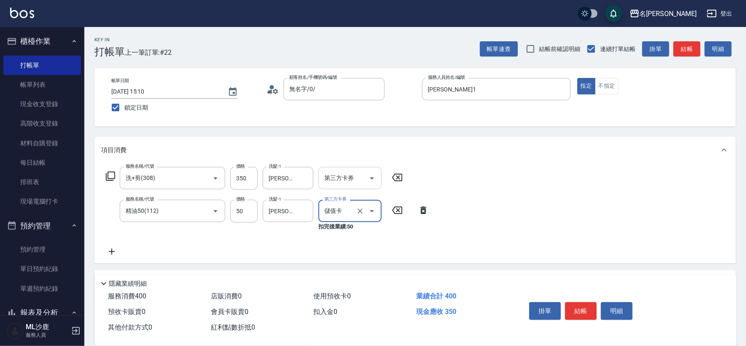
click at [367, 175] on icon "Open" at bounding box center [372, 178] width 10 height 10
click at [370, 181] on icon "Open" at bounding box center [372, 178] width 10 height 10
click at [372, 180] on icon "Open" at bounding box center [372, 178] width 10 height 10
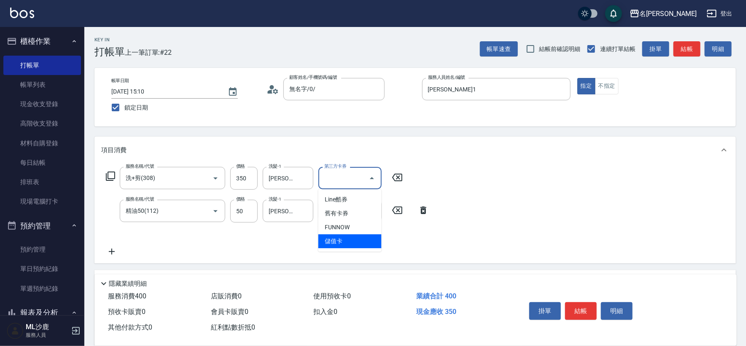
click at [360, 238] on span "儲值卡" at bounding box center [349, 242] width 63 height 14
type input "儲值卡"
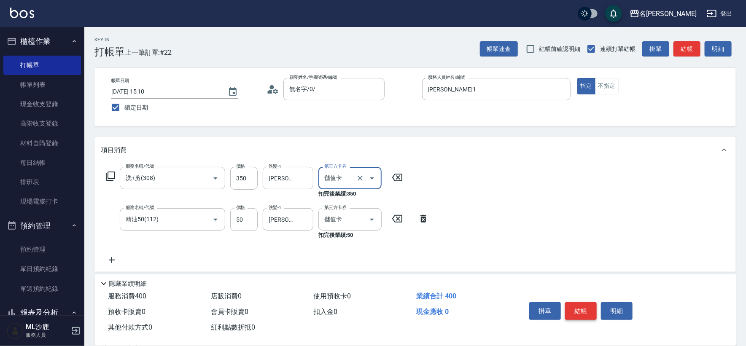
click at [582, 306] on button "結帳" at bounding box center [581, 311] width 32 height 18
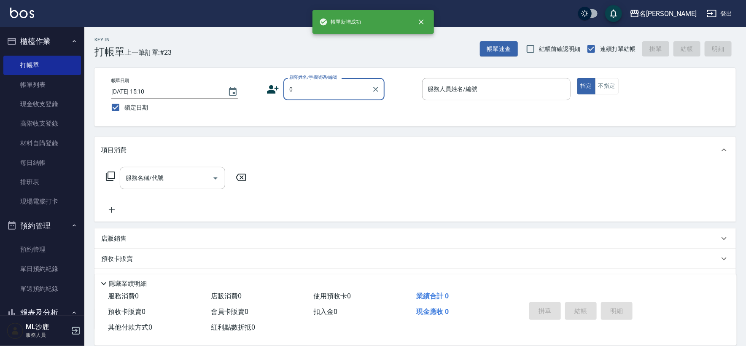
type input "無名字/0/"
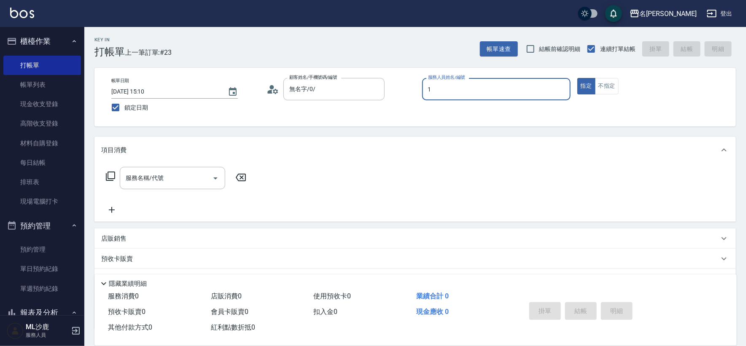
type input "[PERSON_NAME]1"
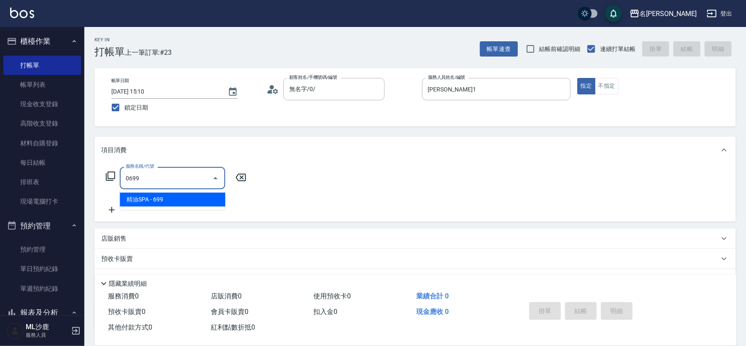
type input "精油SPA(0699)"
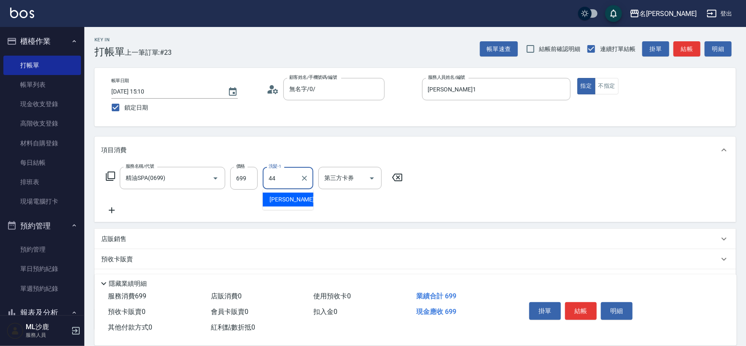
type input "[PERSON_NAME]-44"
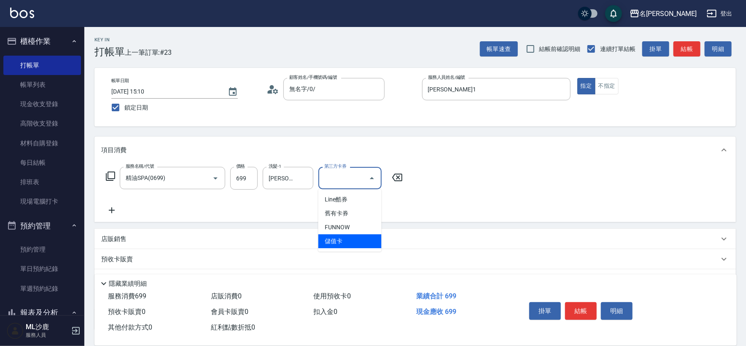
type input "儲值卡"
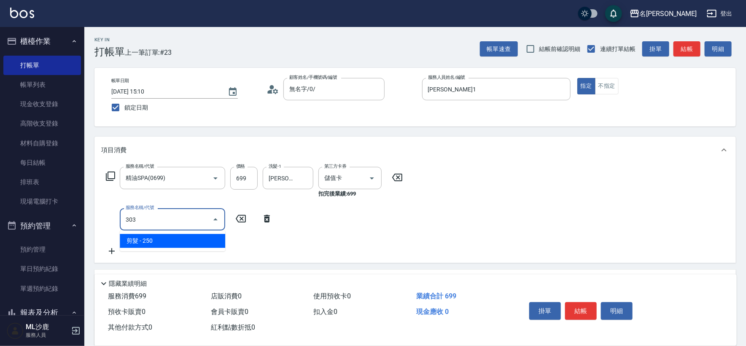
type input "剪髮(303)"
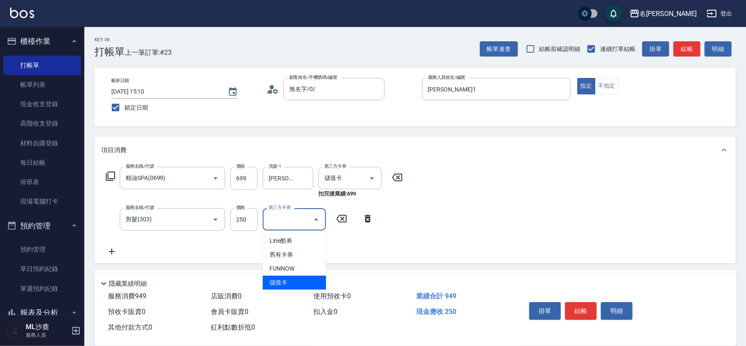
type input "儲值卡"
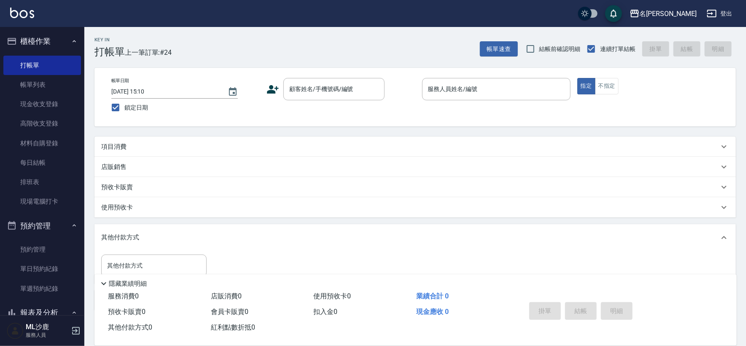
scroll to position [0, 0]
click at [216, 38] on div "Key In 打帳單 上一筆訂單:#24 帳單速查 結帳前確認明細 連續打單結帳 掛單 結帳 明細" at bounding box center [410, 42] width 652 height 31
click at [334, 92] on input "顧客姓名/手機號碼/編號" at bounding box center [327, 89] width 81 height 15
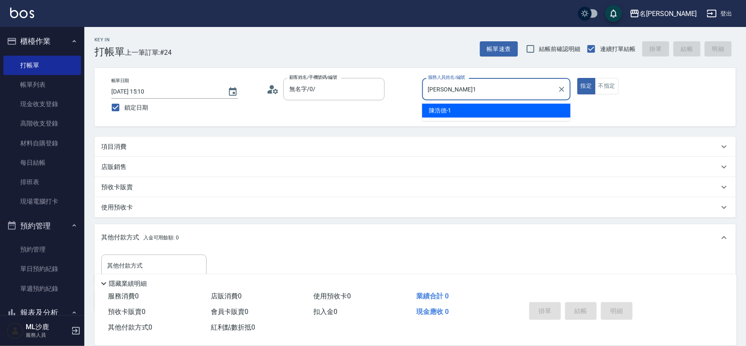
click at [577, 78] on button "指定" at bounding box center [586, 86] width 18 height 16
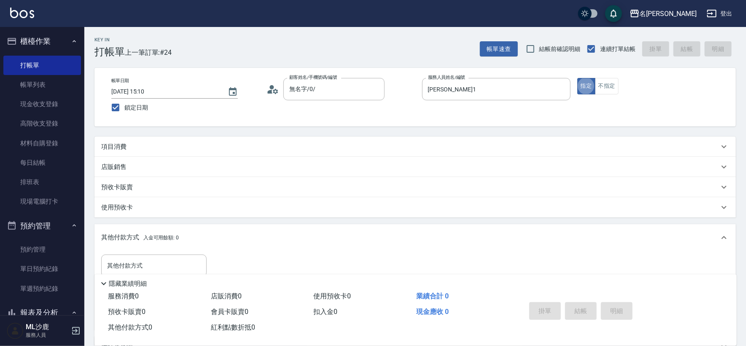
drag, startPoint x: 135, startPoint y: 148, endPoint x: 140, endPoint y: 149, distance: 5.1
click at [138, 148] on div "項目消費" at bounding box center [410, 147] width 618 height 9
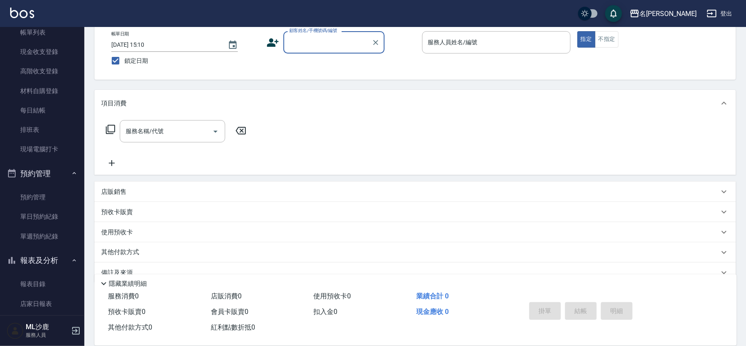
scroll to position [234, 0]
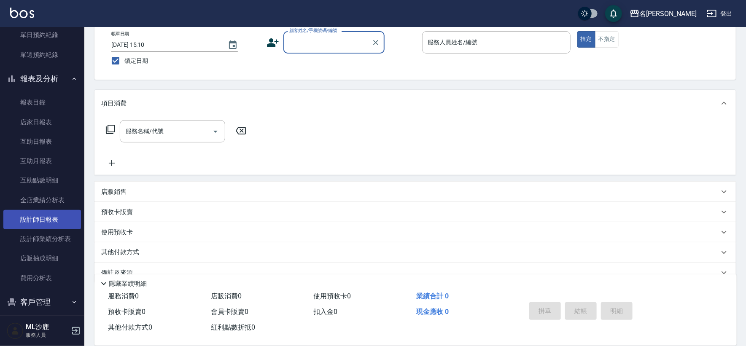
click at [51, 222] on link "設計師日報表" at bounding box center [42, 219] width 78 height 19
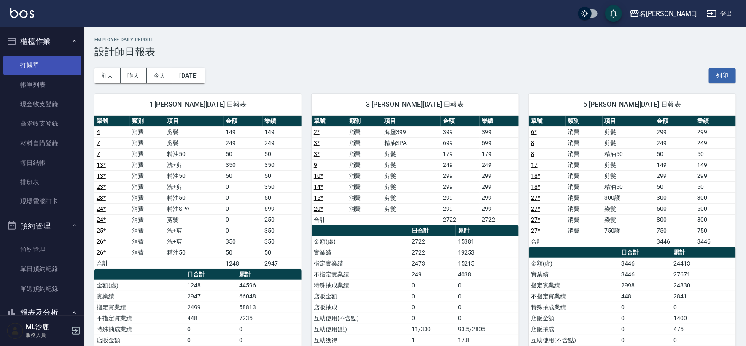
click at [32, 68] on link "打帳單" at bounding box center [42, 65] width 78 height 19
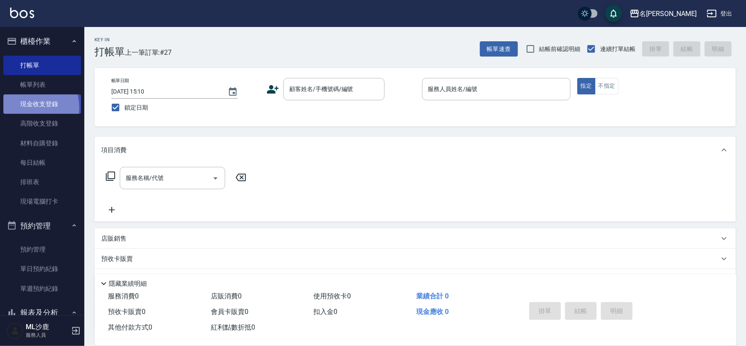
click at [27, 108] on link "現金收支登錄" at bounding box center [42, 103] width 78 height 19
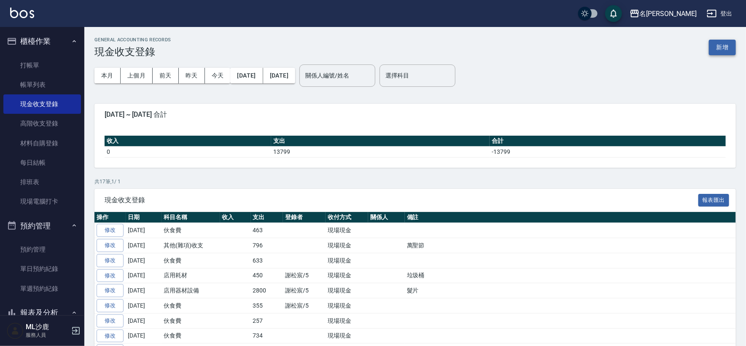
click at [726, 50] on button "新增" at bounding box center [722, 48] width 27 height 16
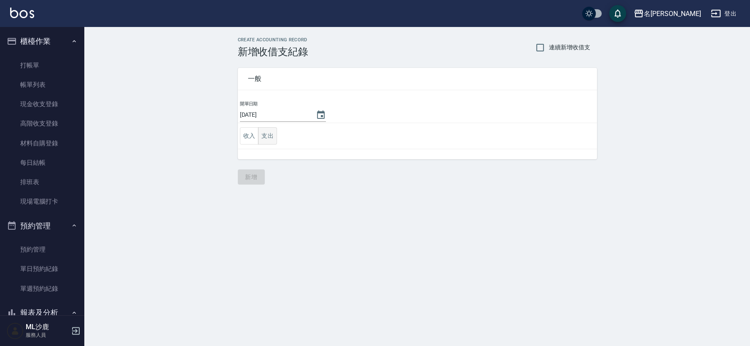
click at [267, 136] on button "支出" at bounding box center [267, 135] width 19 height 17
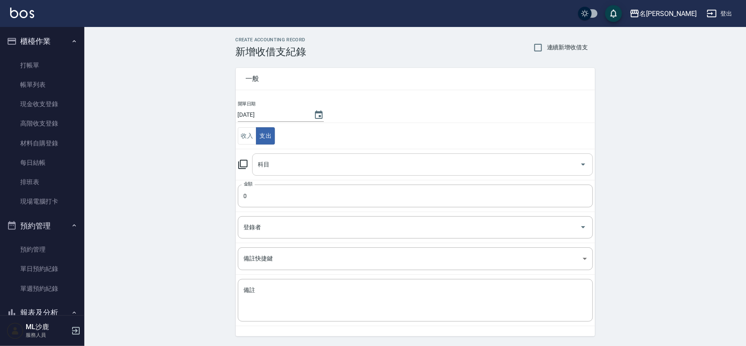
drag, startPoint x: 288, startPoint y: 175, endPoint x: 288, endPoint y: 165, distance: 10.1
click at [289, 171] on div "科目" at bounding box center [422, 165] width 341 height 22
click at [288, 167] on input "科目" at bounding box center [416, 164] width 321 height 15
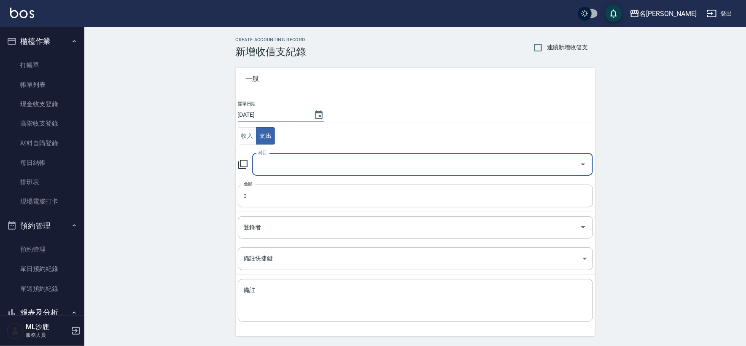
click at [301, 159] on input "科目" at bounding box center [416, 164] width 321 height 15
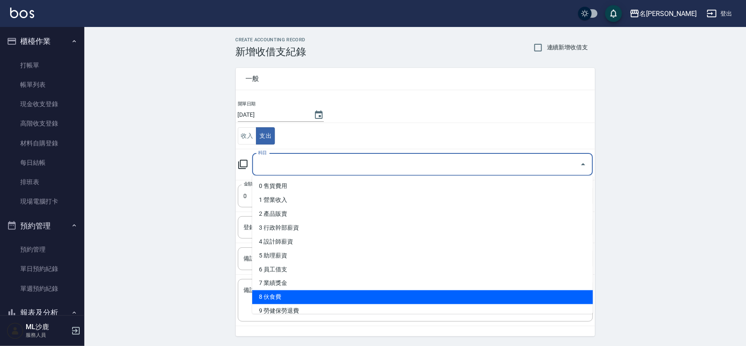
click at [286, 296] on li "8 伙食費" at bounding box center [422, 298] width 341 height 14
click at [286, 296] on textarea "備註" at bounding box center [415, 300] width 343 height 29
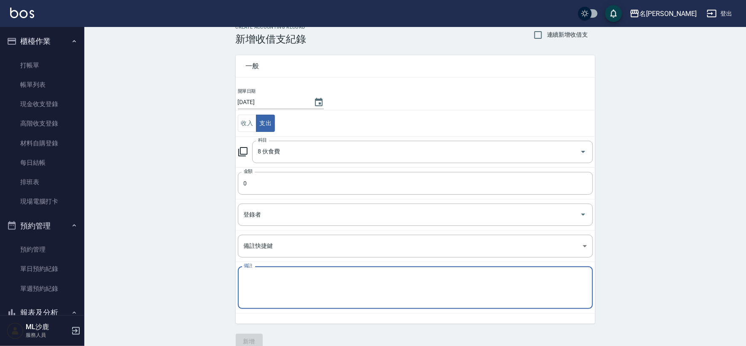
scroll to position [25, 0]
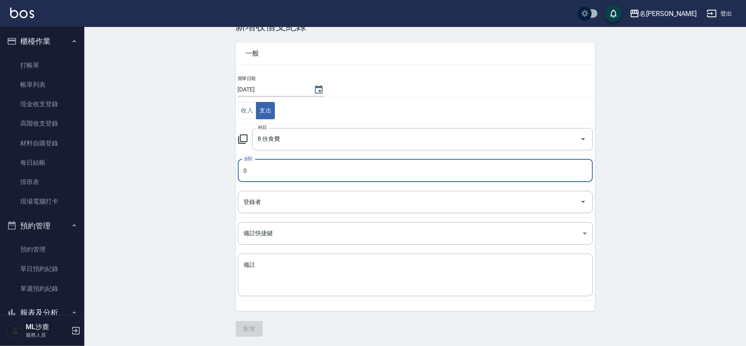
click at [245, 171] on input "0" at bounding box center [415, 170] width 355 height 23
click at [253, 168] on input "0" at bounding box center [415, 170] width 355 height 23
click at [251, 167] on input "0" at bounding box center [415, 170] width 355 height 23
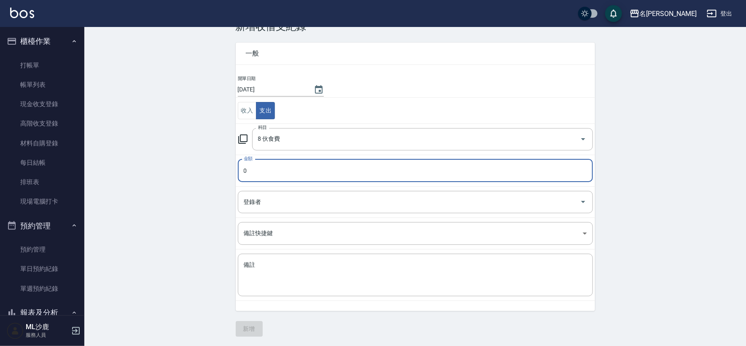
click at [251, 167] on input "0" at bounding box center [415, 170] width 355 height 23
click at [159, 151] on div "CREATE ACCOUNTING RECORD 新增收借支紀錄 連續新增收借支 一般 開單日期 [DATE] 收入 支出 科目 8 伙食費 科目 金額 25…" at bounding box center [415, 174] width 662 height 345
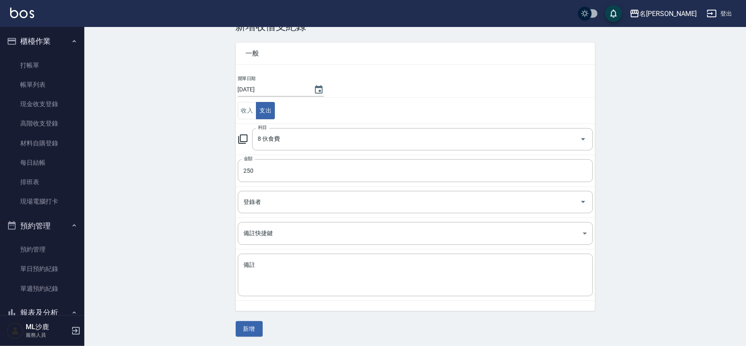
click at [252, 325] on button "新增" at bounding box center [249, 329] width 27 height 16
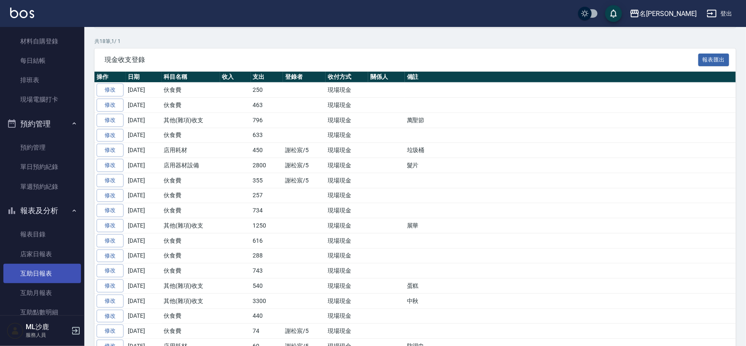
scroll to position [187, 0]
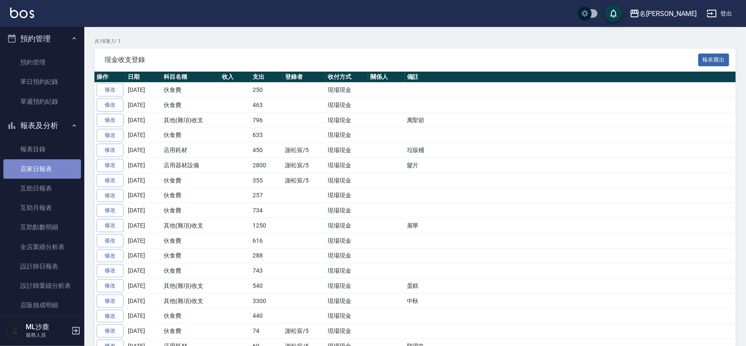
click at [54, 161] on link "店家日報表" at bounding box center [42, 168] width 78 height 19
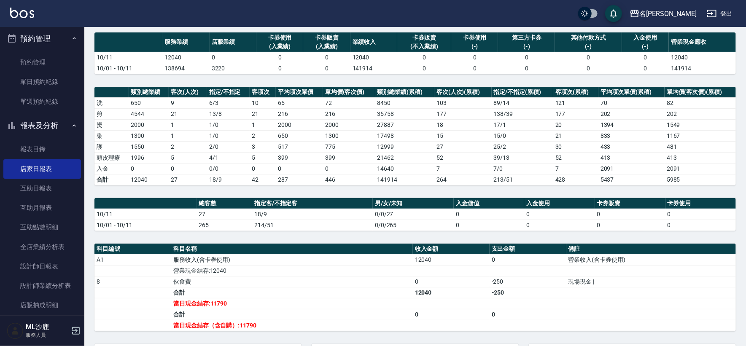
scroll to position [140, 0]
